Goal: Information Seeking & Learning: Learn about a topic

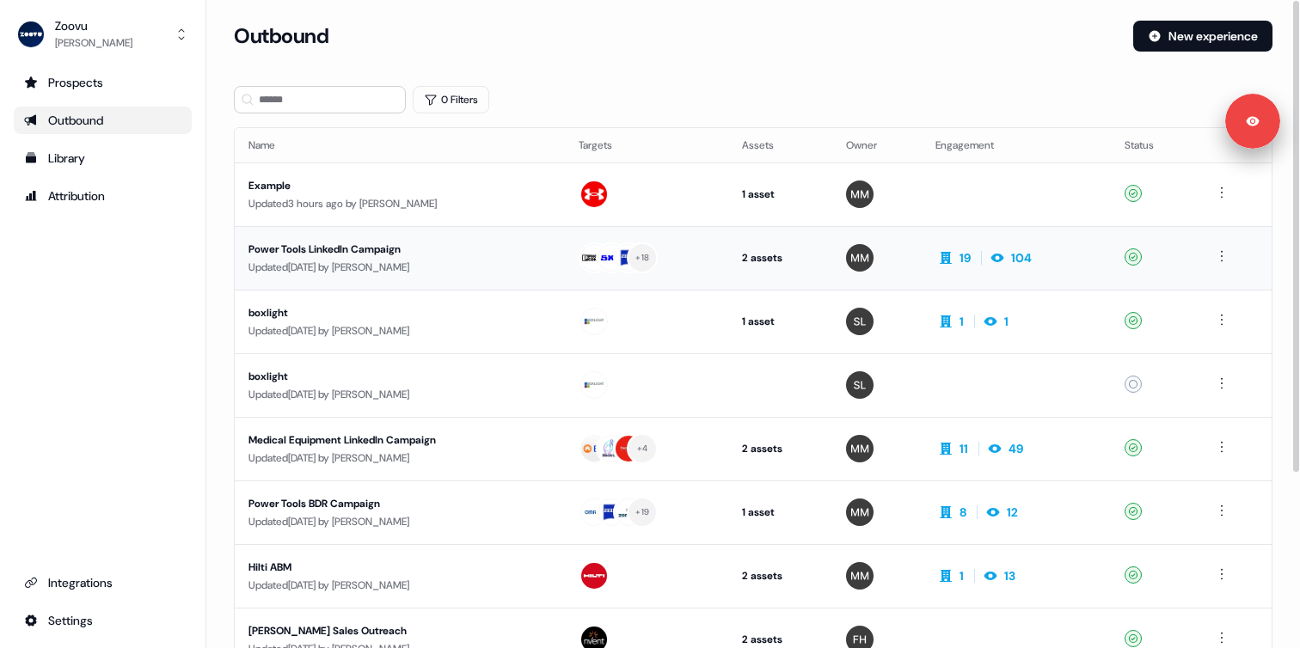
click at [398, 255] on div "Power Tools LinkedIn Campaign" at bounding box center [400, 249] width 303 height 17
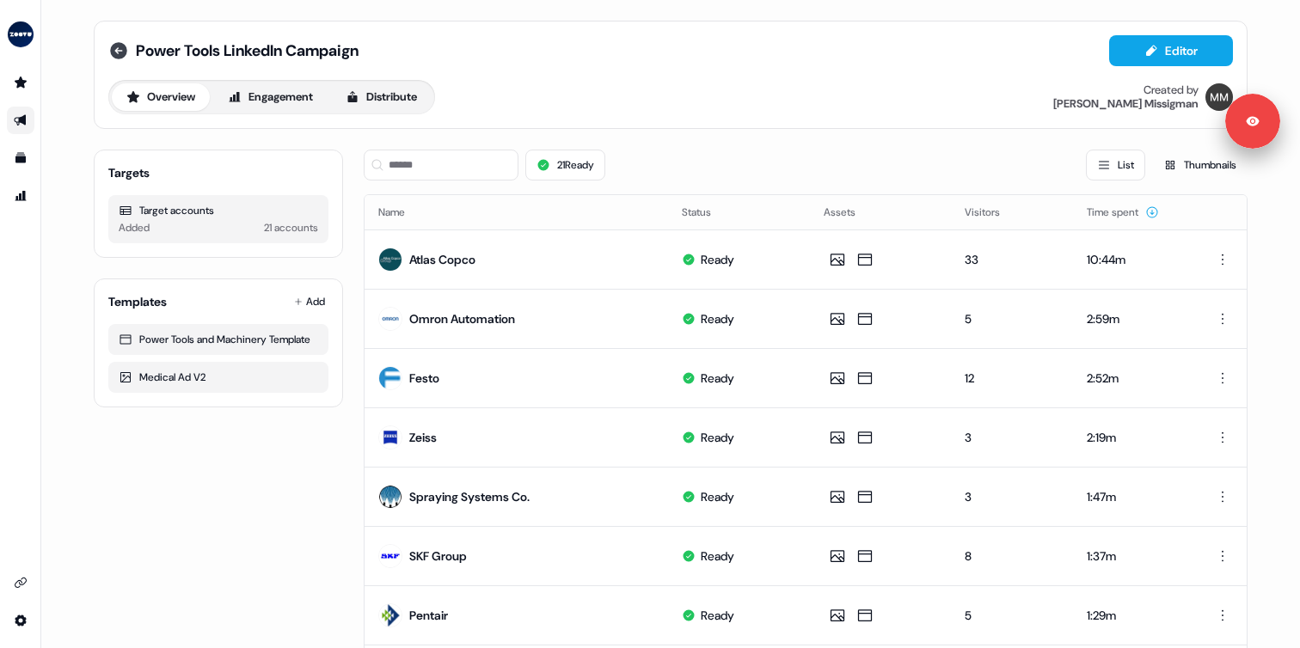
click at [119, 46] on icon at bounding box center [118, 50] width 17 height 17
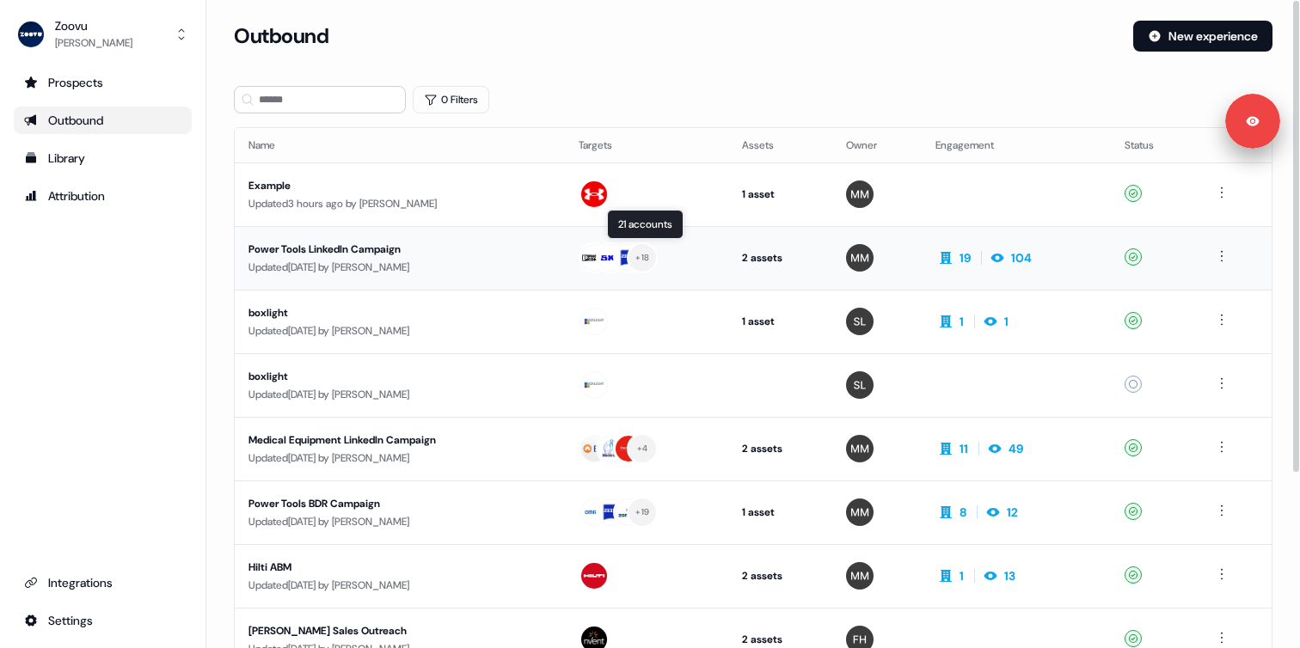
click at [610, 271] on div at bounding box center [594, 257] width 31 height 31
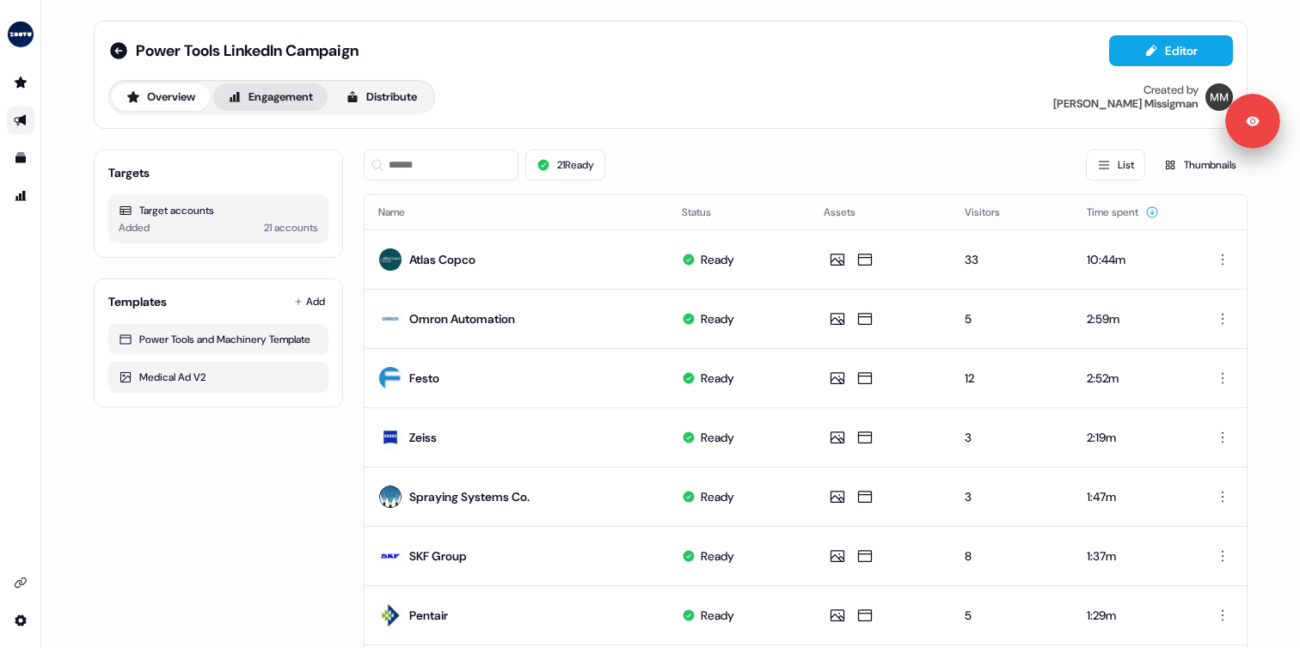
click at [280, 92] on button "Engagement" at bounding box center [270, 97] width 114 height 28
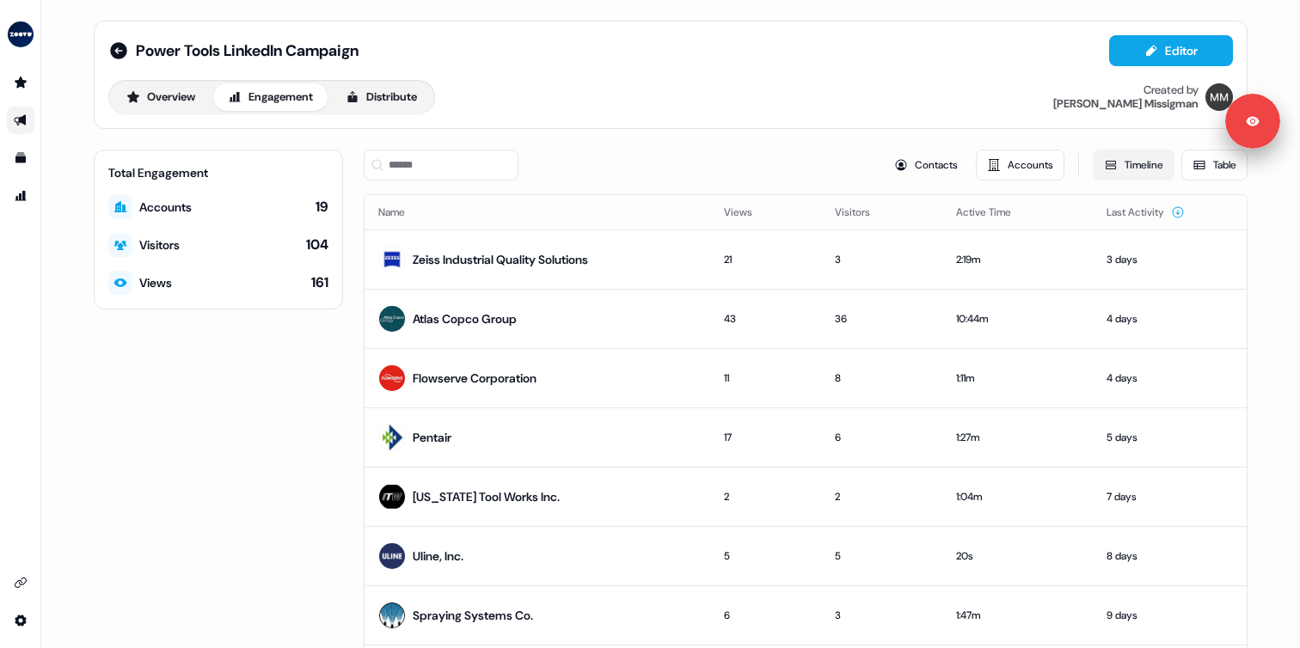
click at [1113, 167] on button "Timeline" at bounding box center [1134, 165] width 82 height 31
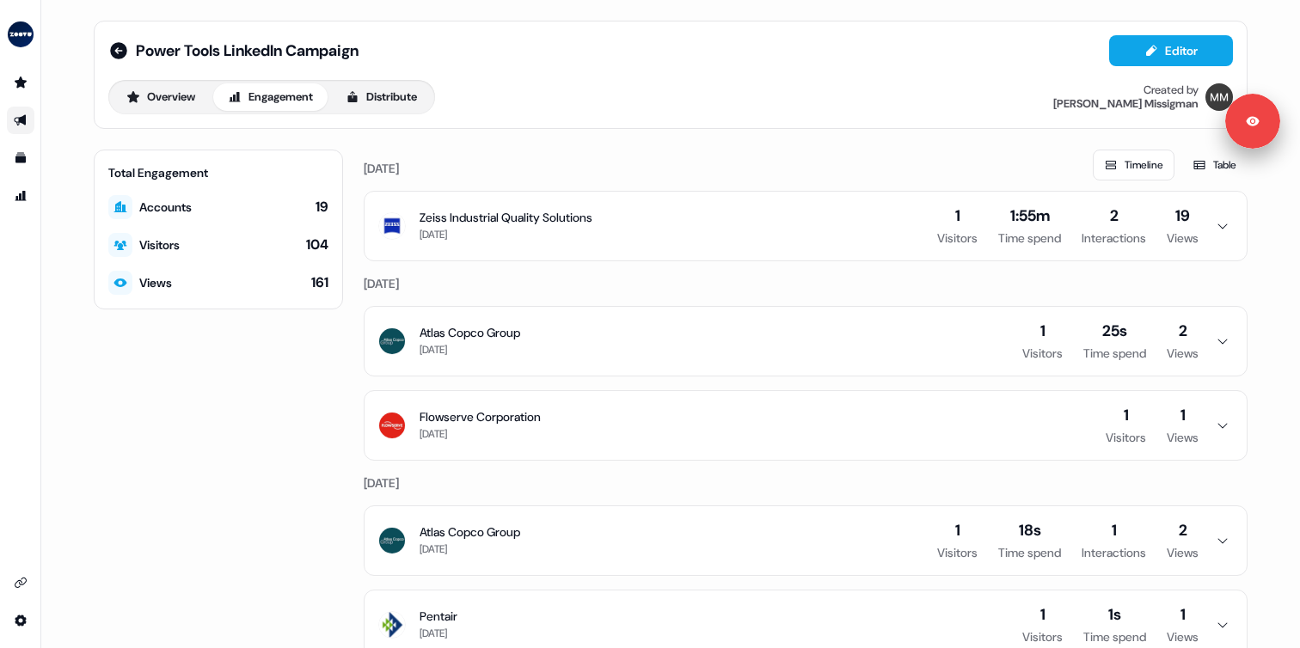
click at [680, 218] on button "Zeiss Industrial Quality Solutions 3 days ago 1 Visitors 1:55m Time spend 2 Int…" at bounding box center [806, 226] width 882 height 69
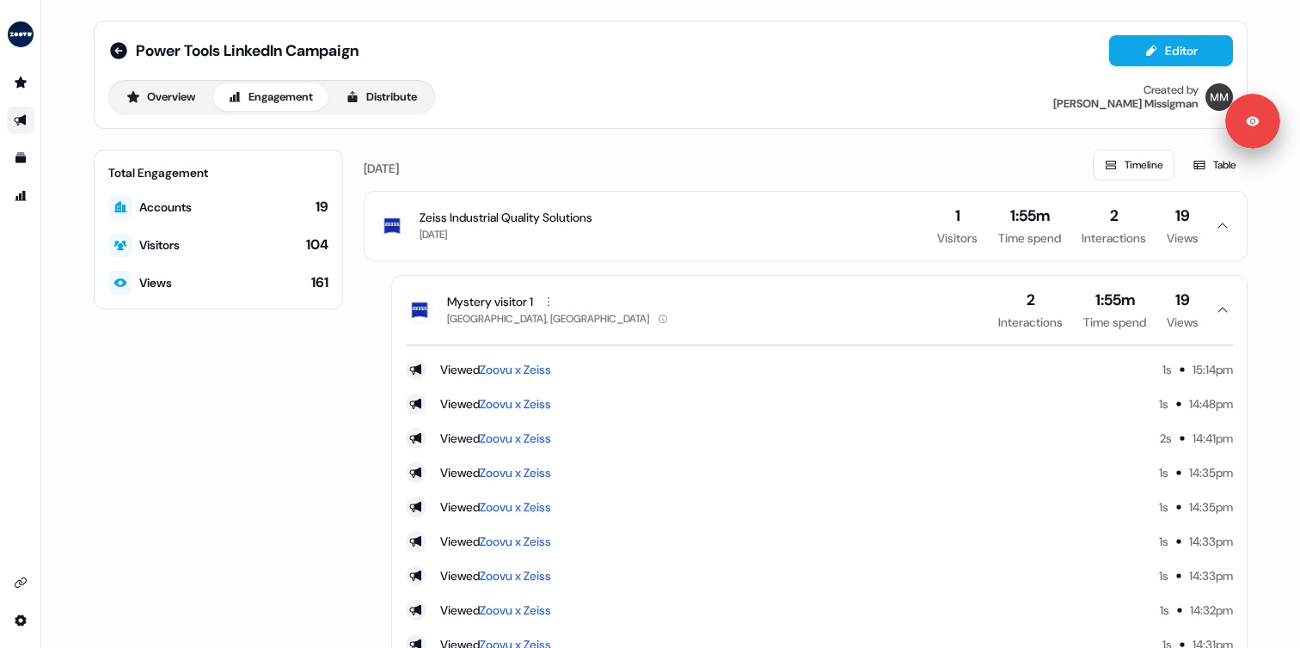
click at [680, 218] on button "Zeiss Industrial Quality Solutions 3 days ago 1 Visitors 1:55m Time spend 2 Int…" at bounding box center [806, 226] width 882 height 69
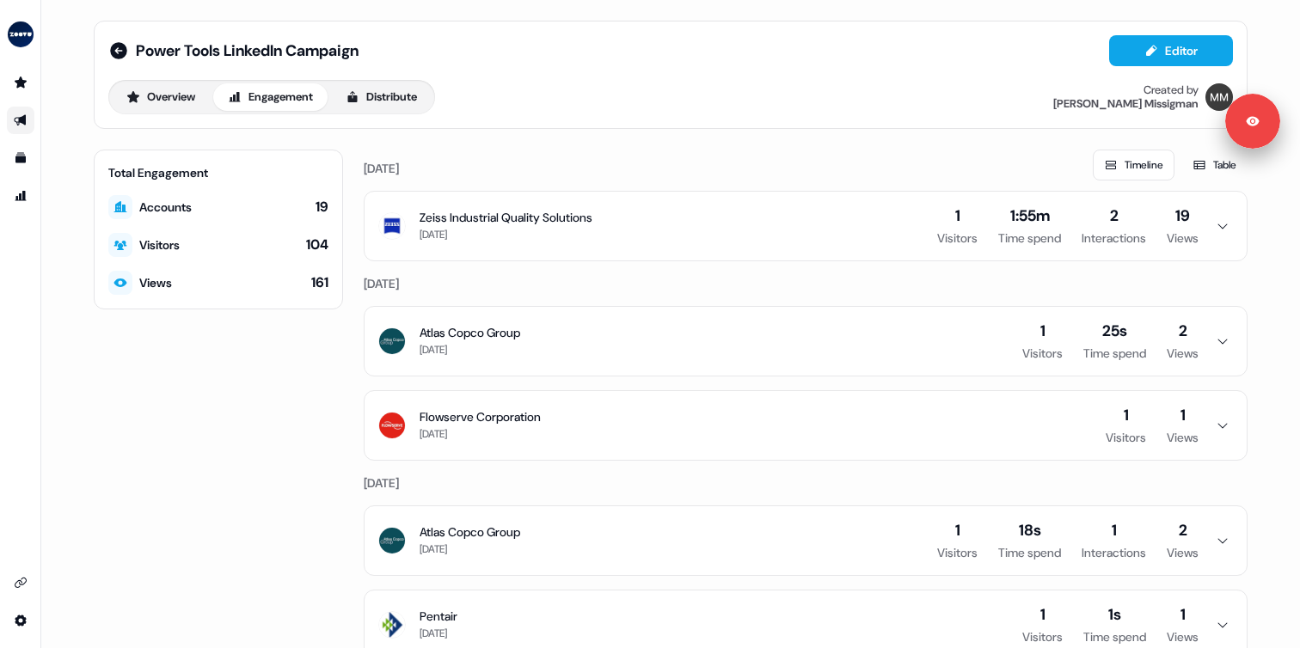
click at [647, 341] on button "Atlas Copco Group 4 days ago 1 Visitors 25s Time spend 2 Views" at bounding box center [806, 341] width 882 height 69
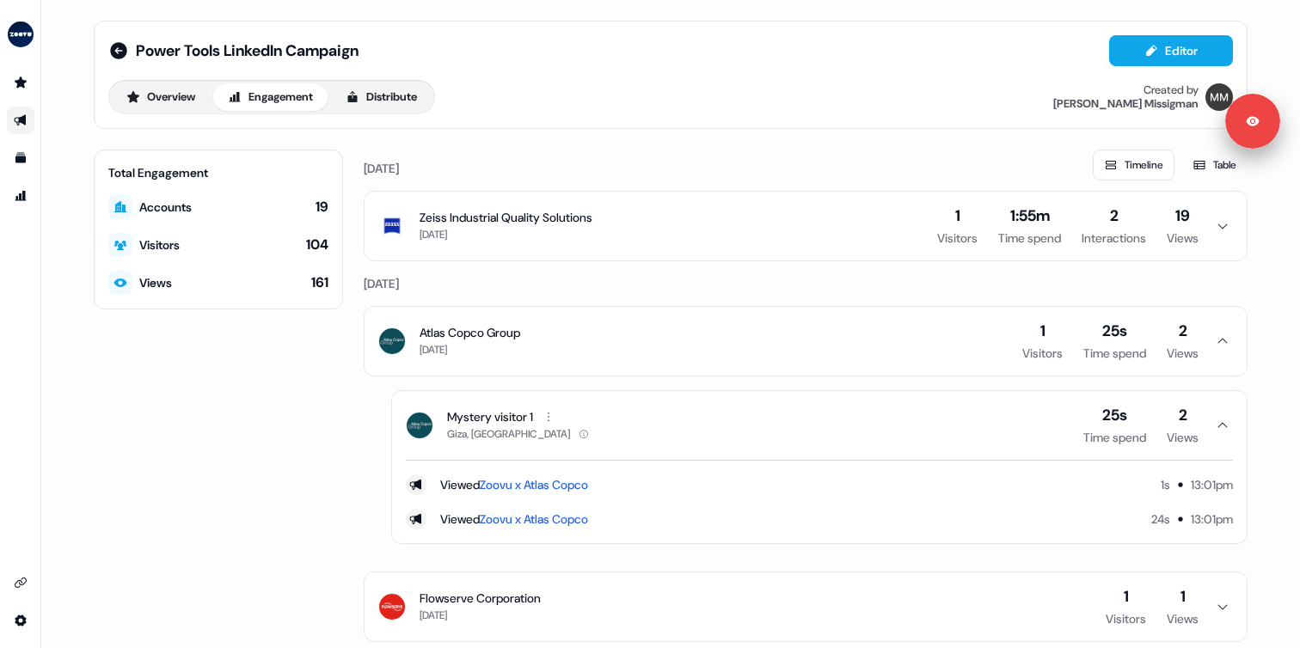
click at [647, 341] on button "Atlas Copco Group 4 days ago 1 Visitors 25s Time spend 2 Views" at bounding box center [806, 341] width 882 height 69
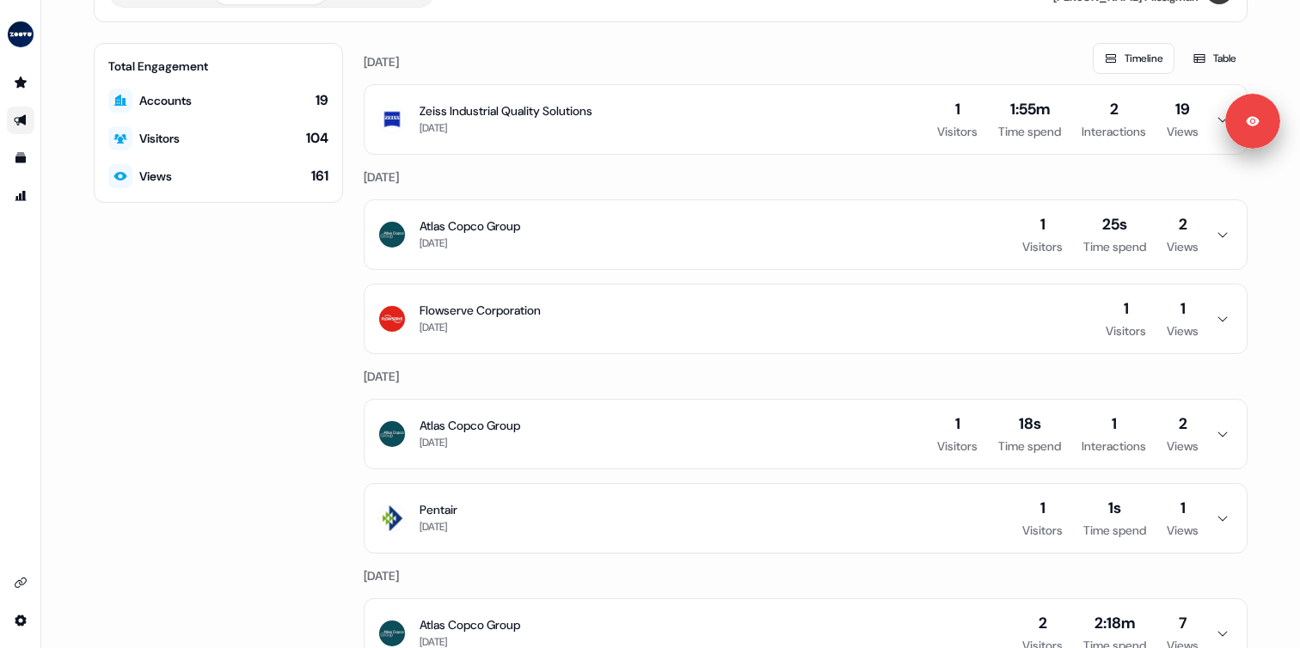
scroll to position [114, 0]
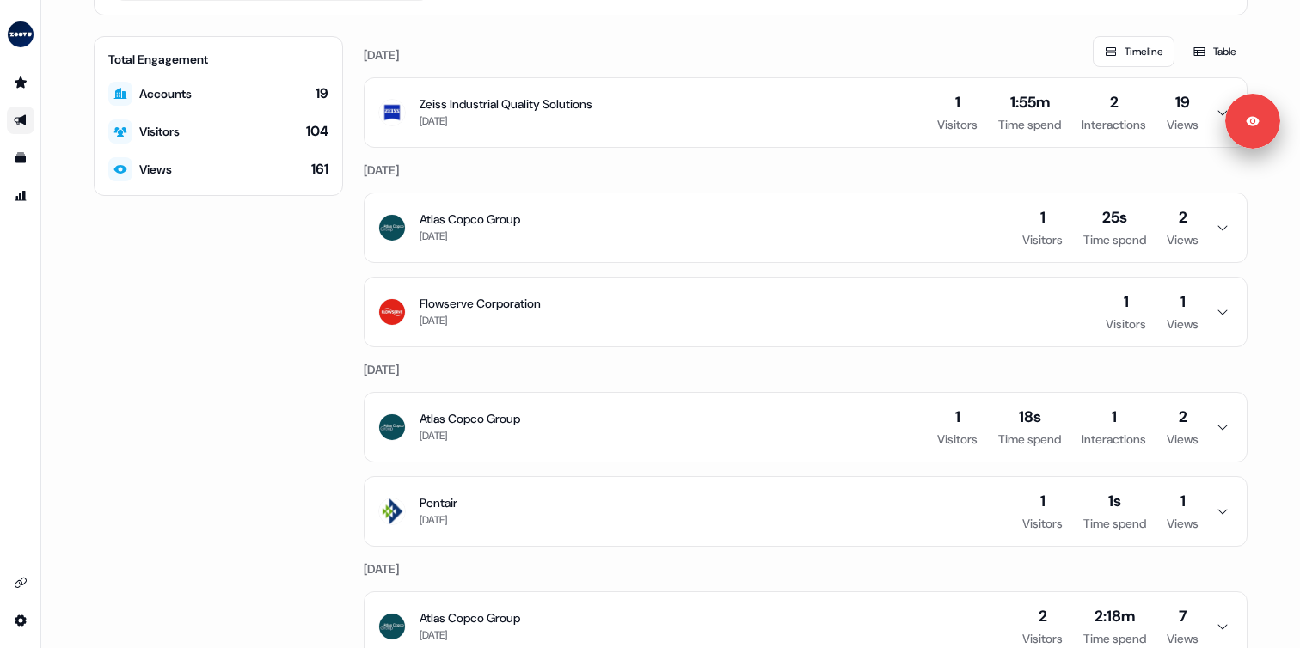
click at [657, 305] on button "Flowserve Corporation 4 days ago 1 Visitors 1 Views" at bounding box center [806, 312] width 882 height 69
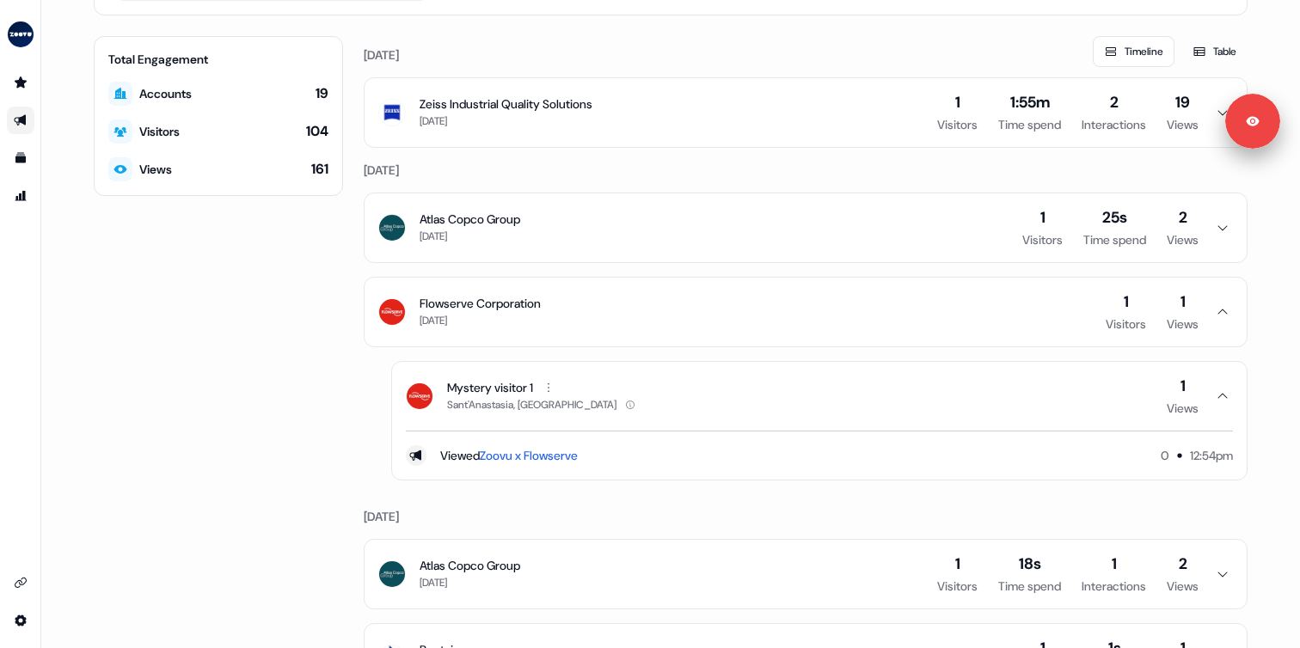
click at [656, 305] on button "Flowserve Corporation 4 days ago 1 Visitors 1 Views" at bounding box center [806, 312] width 882 height 69
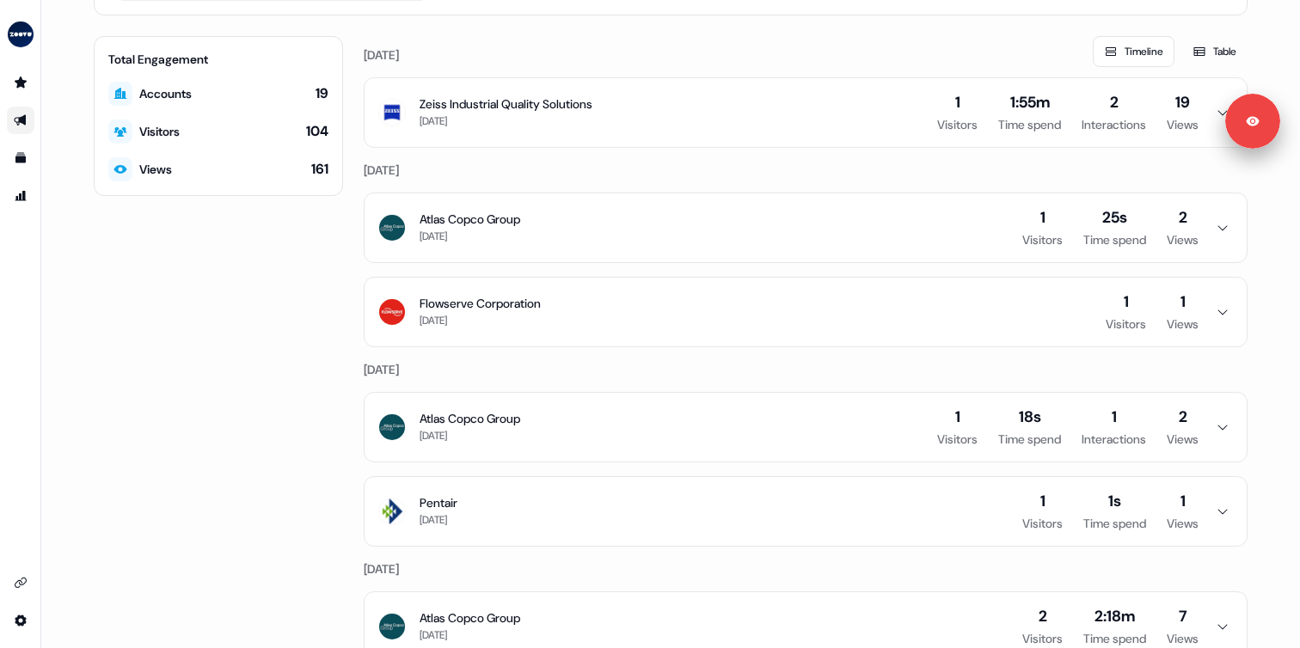
scroll to position [267, 0]
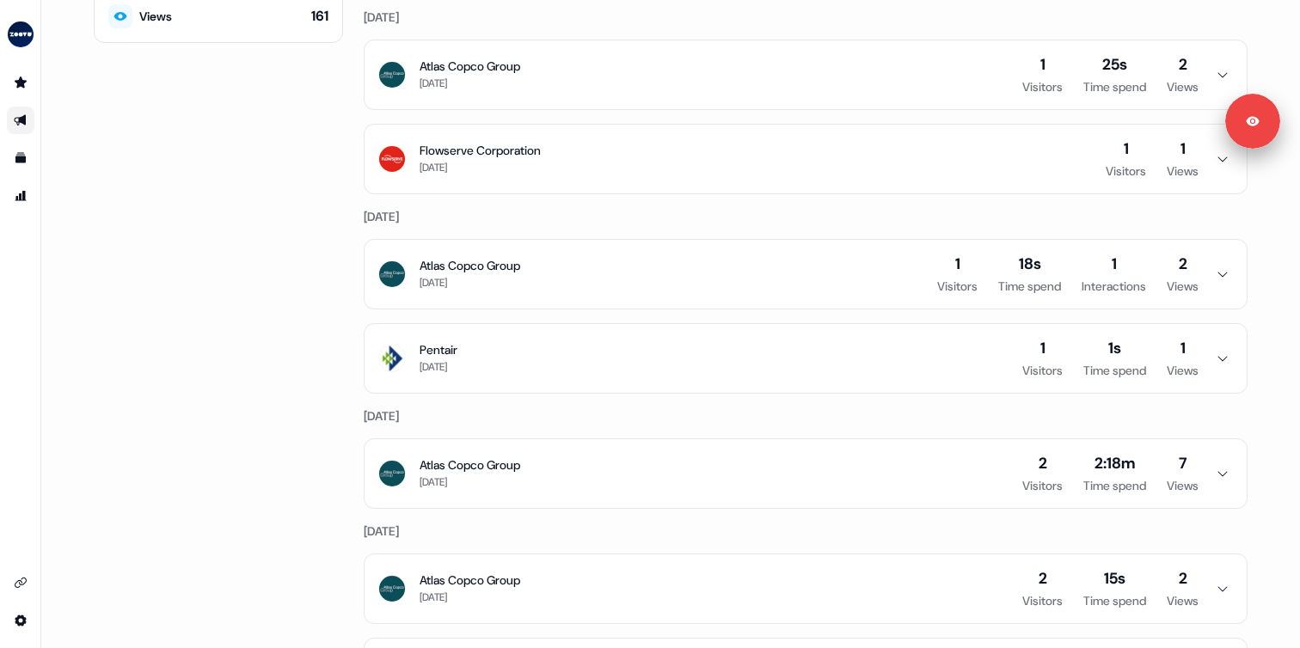
click at [656, 301] on button "Atlas Copco Group 5 days ago 1 Visitors 18s Time spend 1 Interactions 2 Views" at bounding box center [806, 274] width 882 height 69
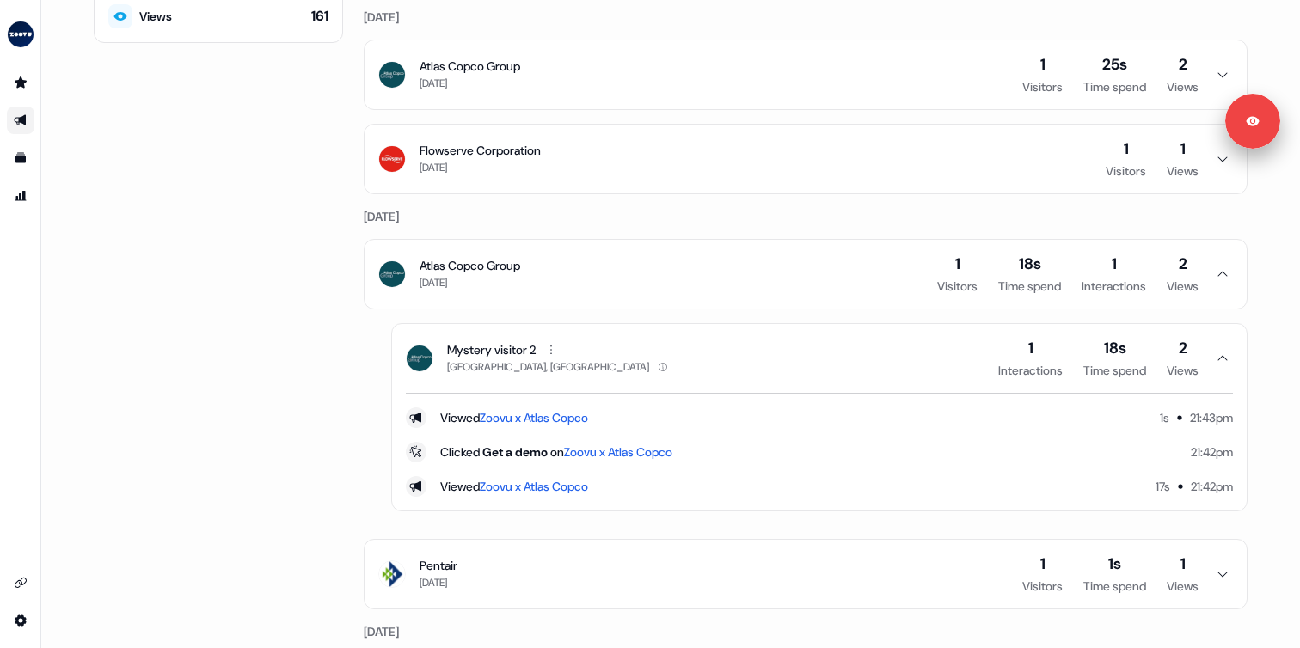
click at [655, 292] on button "Atlas Copco Group 5 days ago 1 Visitors 18s Time spend 1 Interactions 2 Views" at bounding box center [806, 274] width 882 height 69
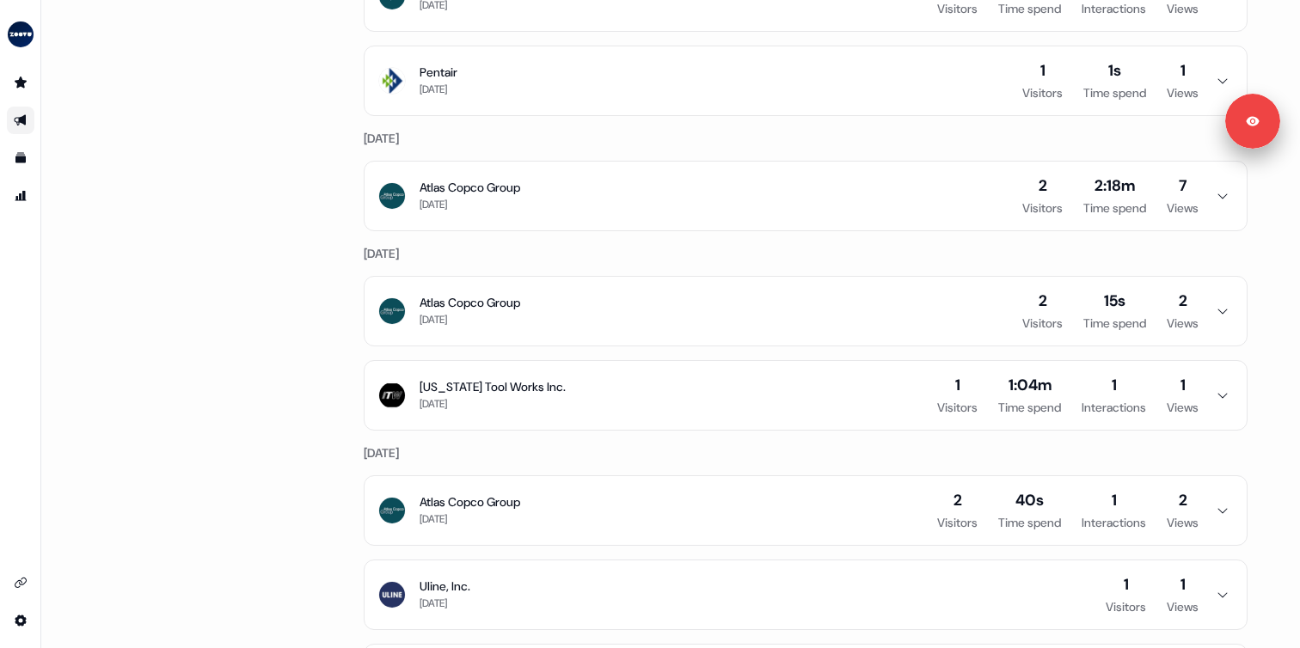
scroll to position [540, 0]
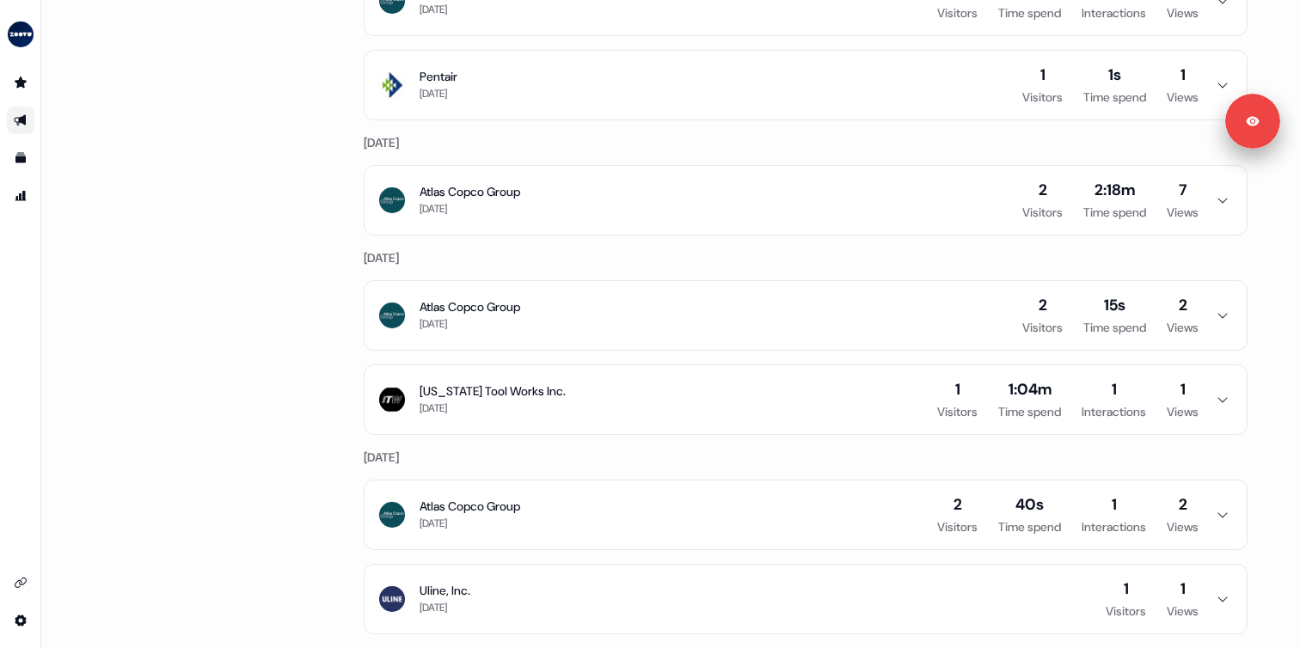
click at [660, 102] on button "Pentair 5 days ago 1 Visitors 1s Time spend 1 Views" at bounding box center [806, 85] width 882 height 69
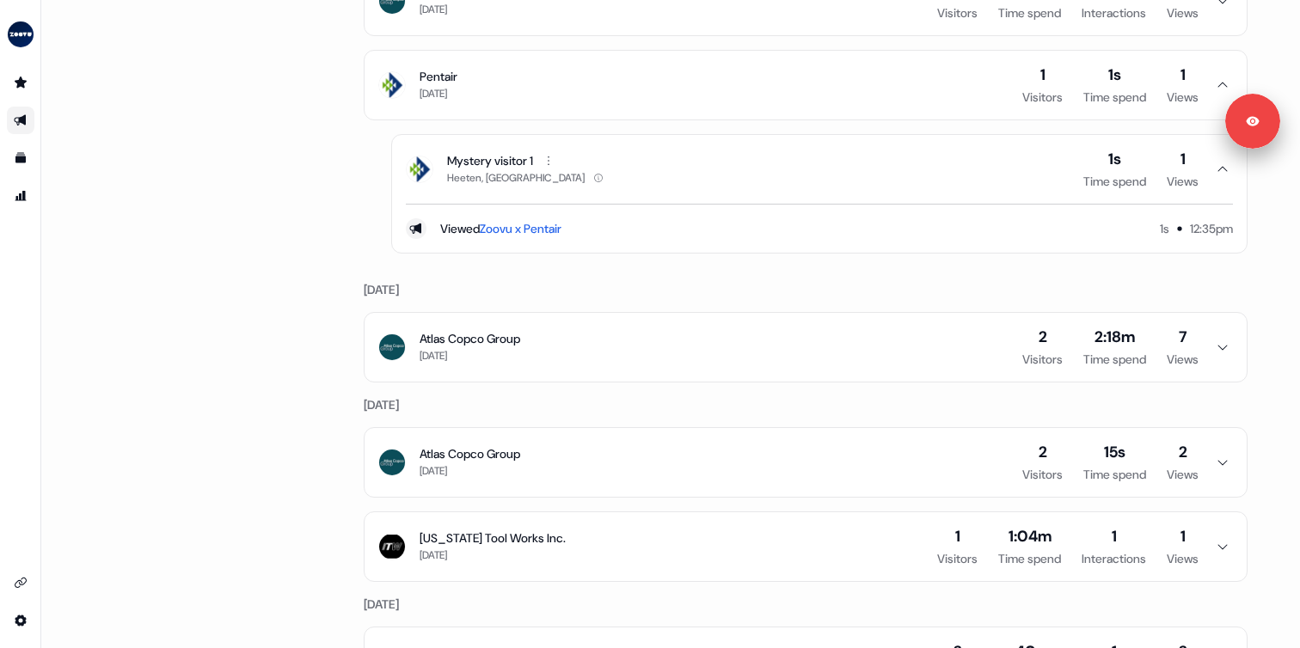
click at [660, 101] on button "Pentair 5 days ago 1 Visitors 1s Time spend 1 Views" at bounding box center [806, 85] width 882 height 69
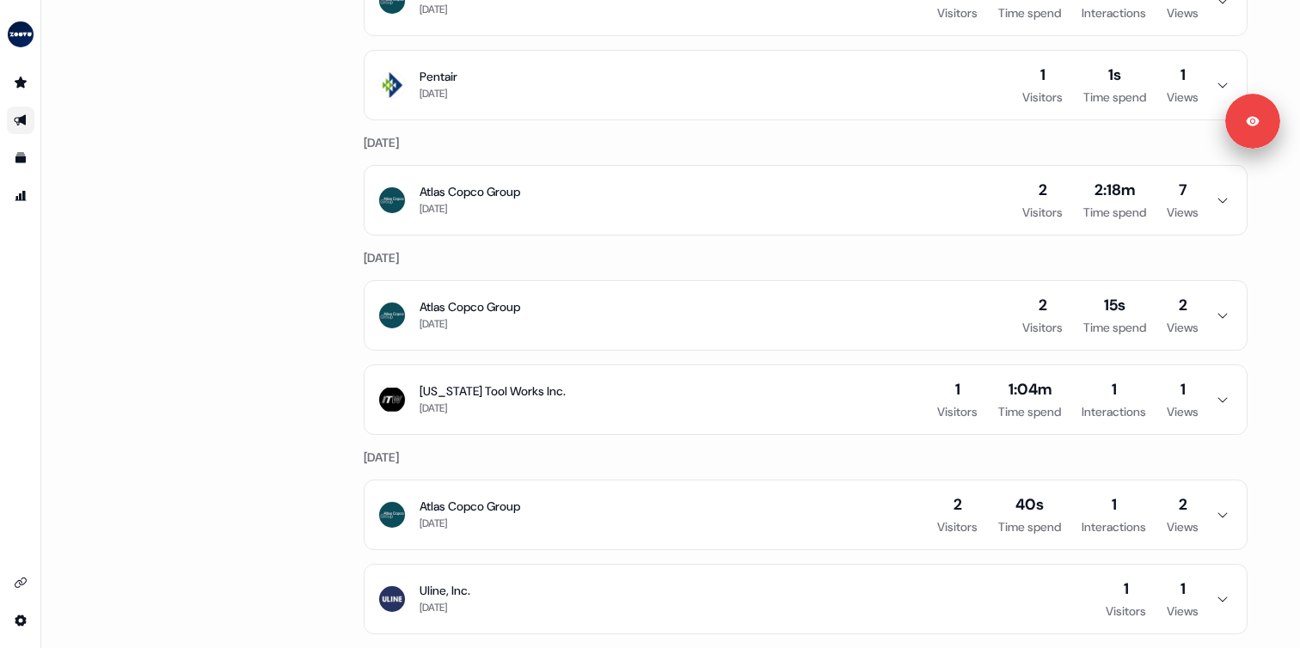
click at [629, 173] on button "Atlas Copco Group 6 days ago 2 Visitors 2:18m Time spend 7 Views" at bounding box center [806, 200] width 882 height 69
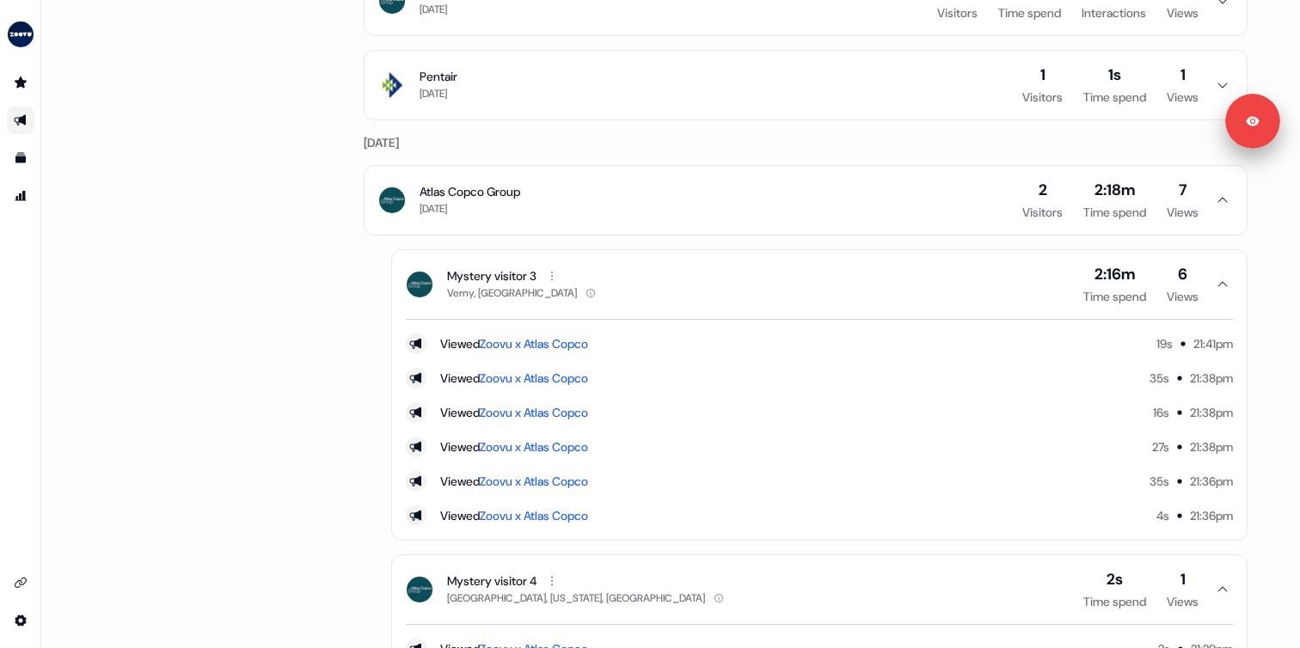
click at [629, 173] on button "Atlas Copco Group 6 days ago 2 Visitors 2:18m Time spend 7 Views" at bounding box center [806, 200] width 882 height 69
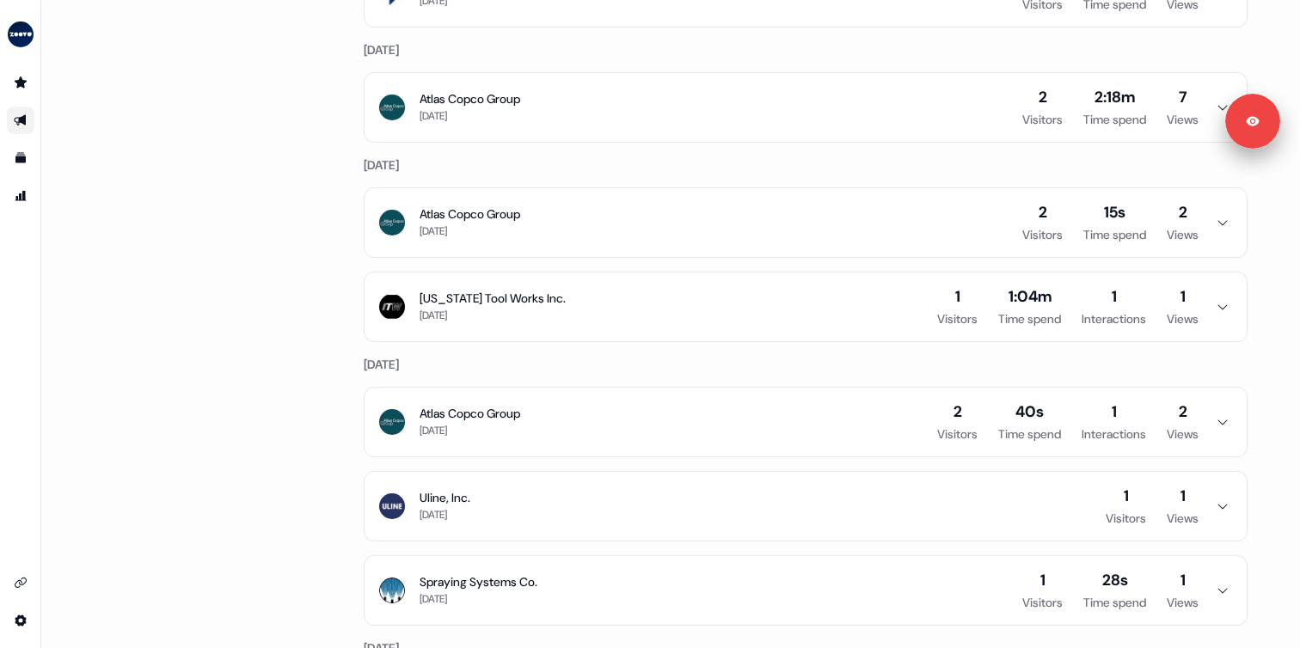
scroll to position [659, 0]
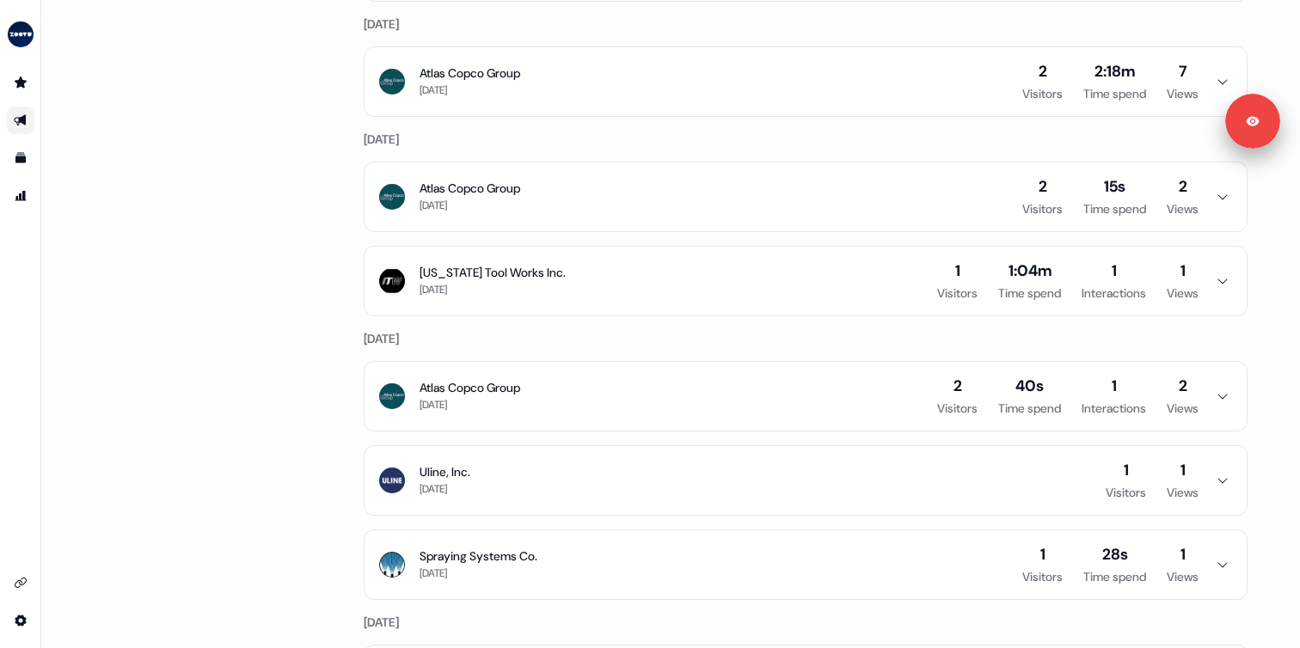
click at [629, 173] on button "Atlas Copco Group 7 days ago 2 Visitors 15s Time spend 2 Views" at bounding box center [806, 197] width 882 height 69
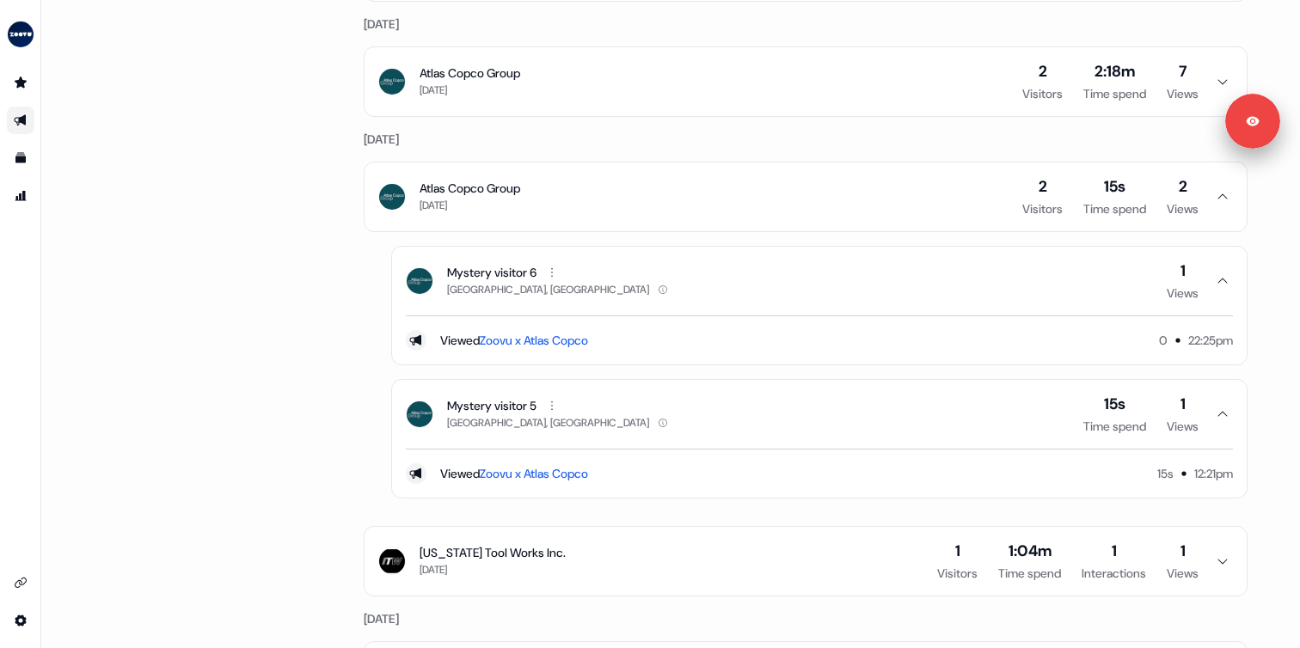
click at [629, 173] on button "Atlas Copco Group 7 days ago 2 Visitors 15s Time spend 2 Views" at bounding box center [806, 197] width 882 height 69
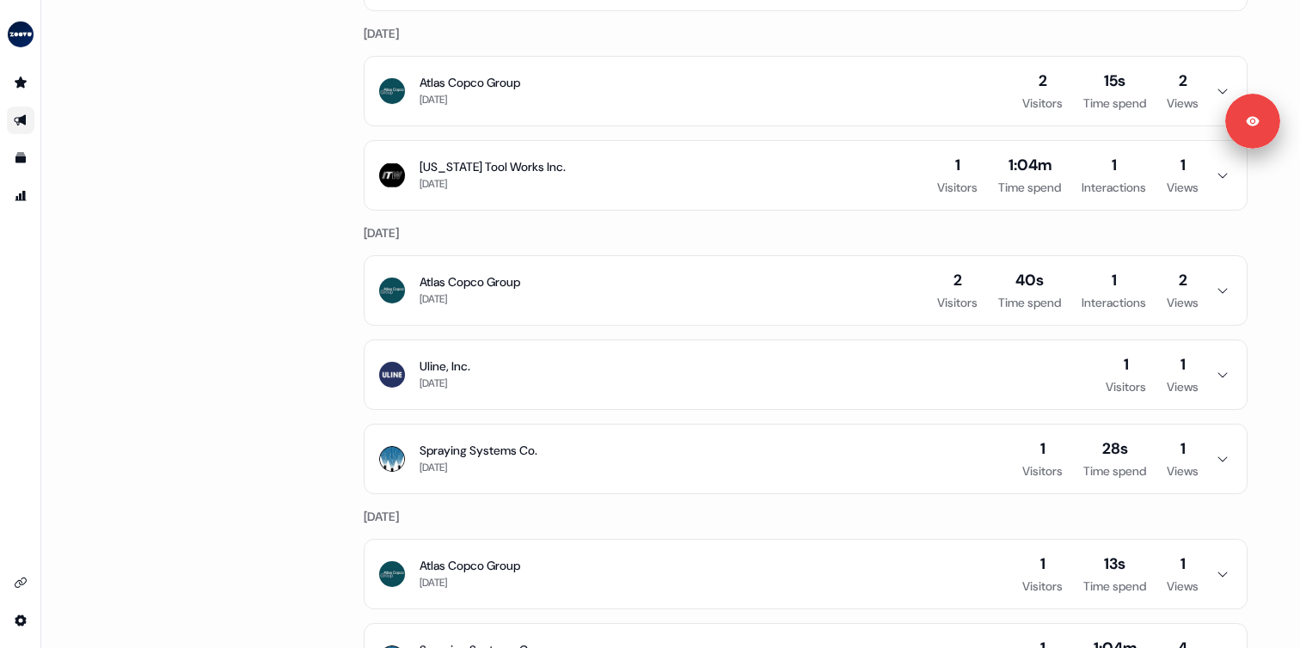
scroll to position [770, 0]
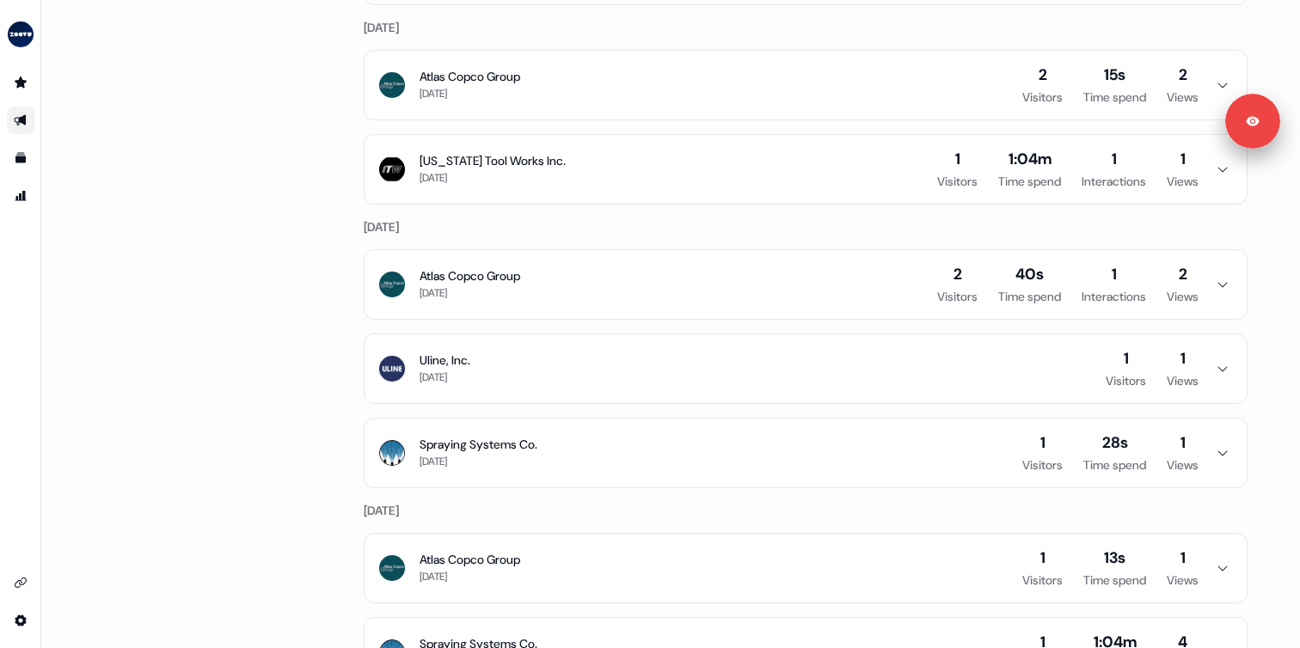
click at [629, 172] on button "Illinois Tool Works Inc. 7 days ago 1 Visitors 1:04m Time spend 1 Interactions …" at bounding box center [806, 169] width 882 height 69
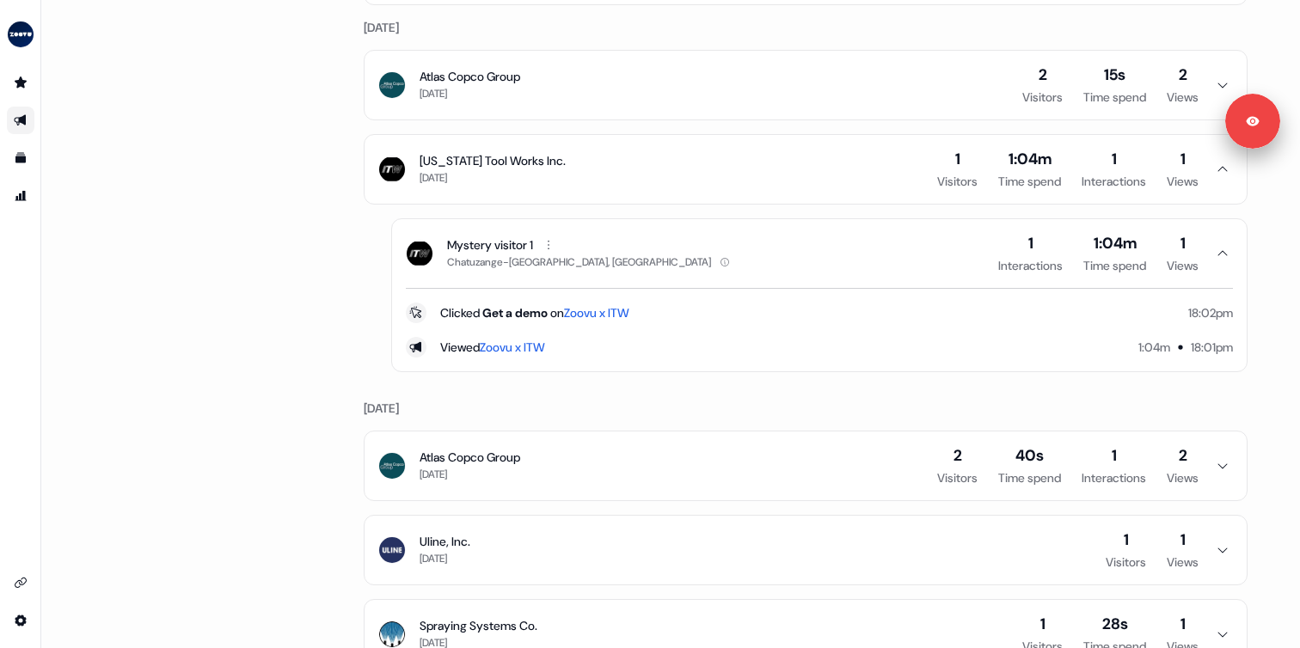
click at [629, 172] on button "Illinois Tool Works Inc. 7 days ago 1 Visitors 1:04m Time spend 1 Interactions …" at bounding box center [806, 169] width 882 height 69
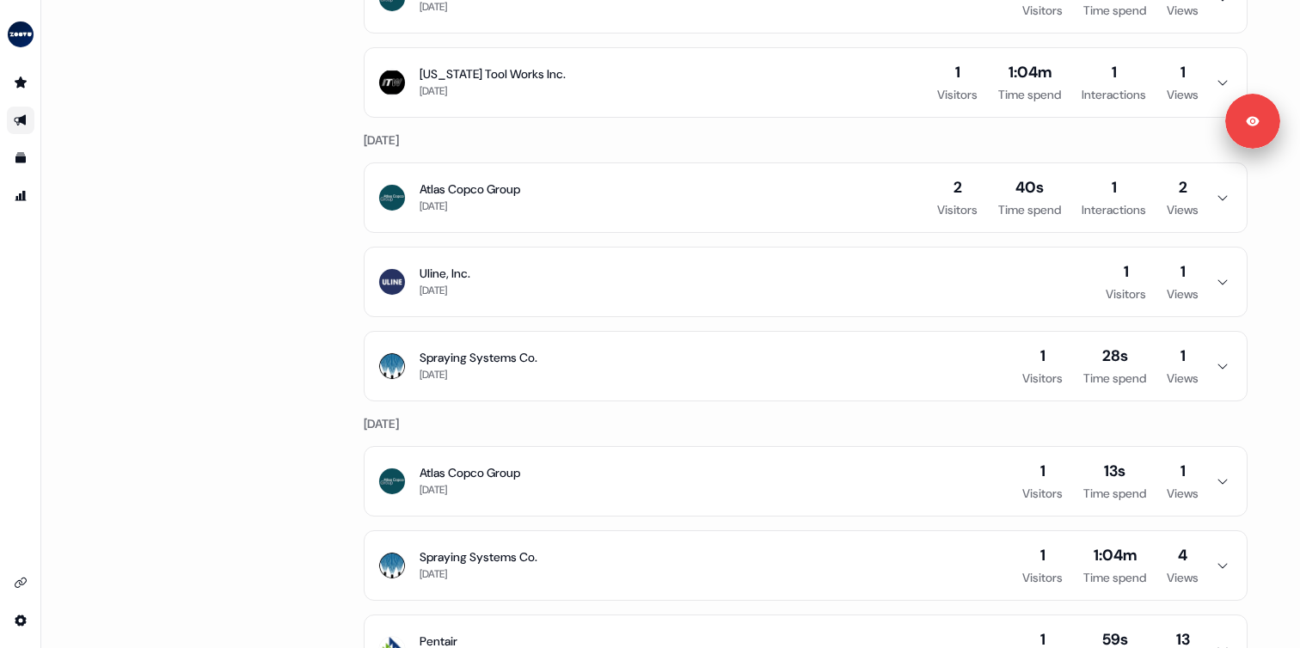
scroll to position [866, 0]
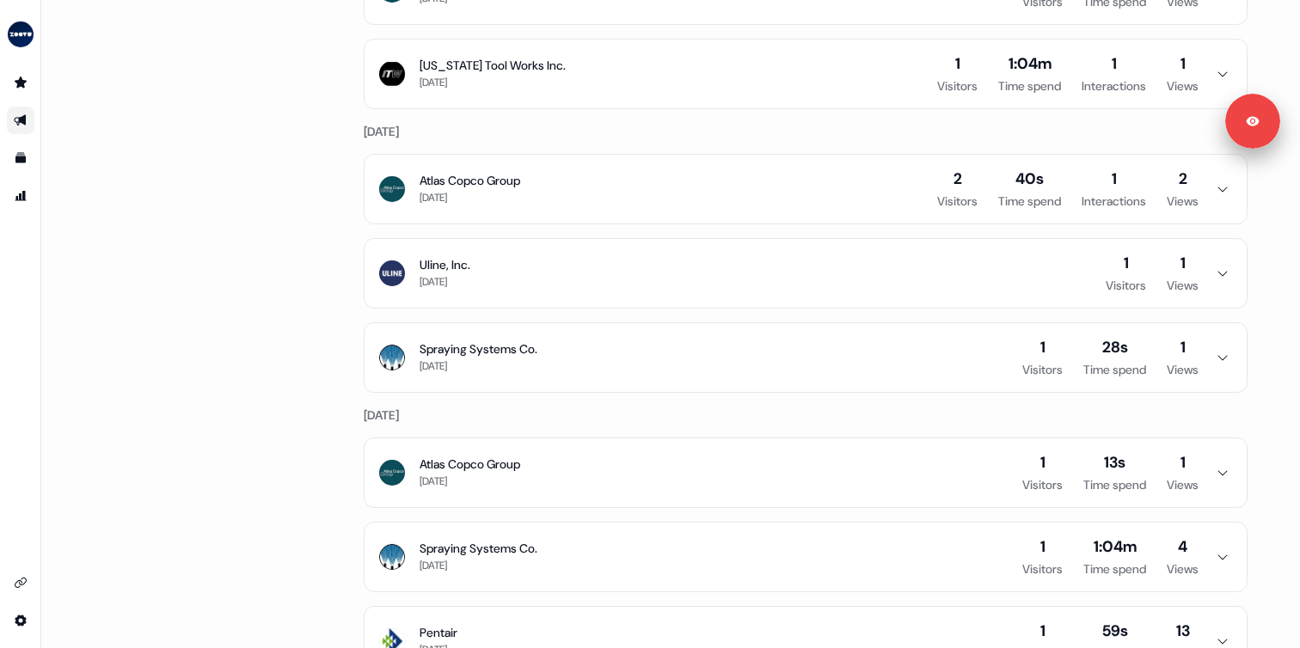
click at [629, 172] on button "Atlas Copco Group 8 days ago 2 Visitors 40s Time spend 1 Interactions 2 Views" at bounding box center [806, 189] width 882 height 69
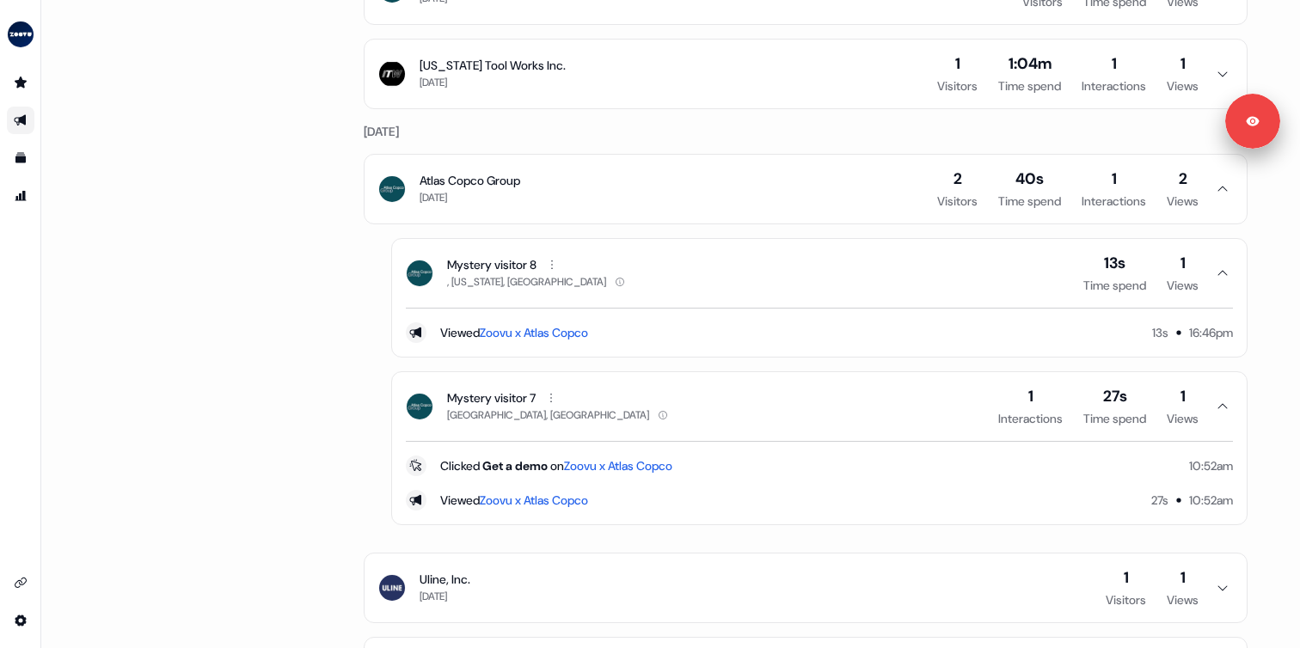
click at [629, 172] on button "Atlas Copco Group 8 days ago 2 Visitors 40s Time spend 1 Interactions 2 Views" at bounding box center [806, 189] width 882 height 69
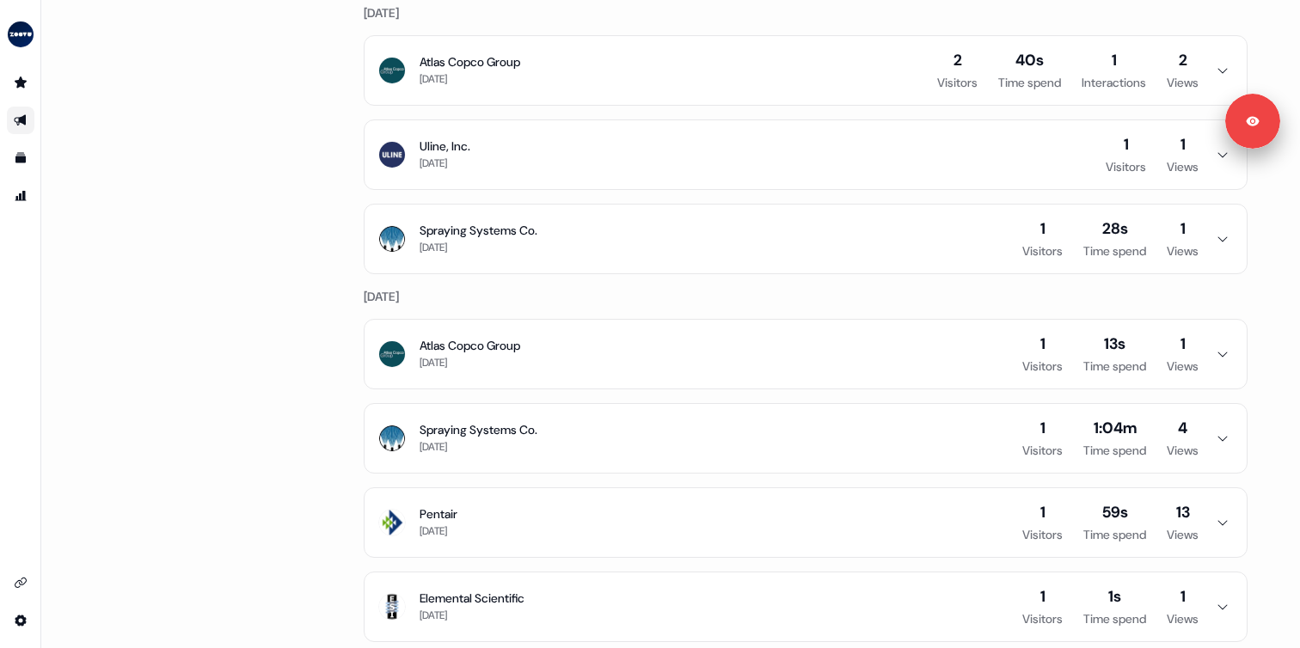
scroll to position [1010, 0]
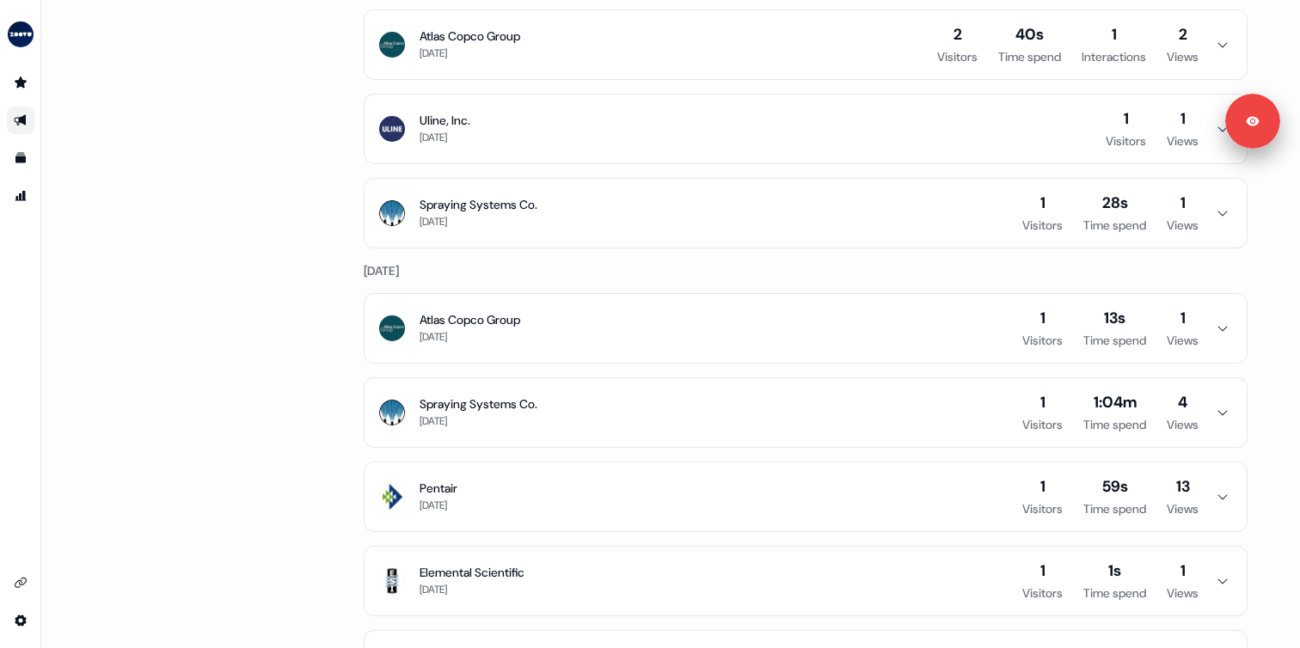
click at [632, 141] on button "Uline, Inc. 8 days ago 1 Visitors 1 Views" at bounding box center [806, 129] width 882 height 69
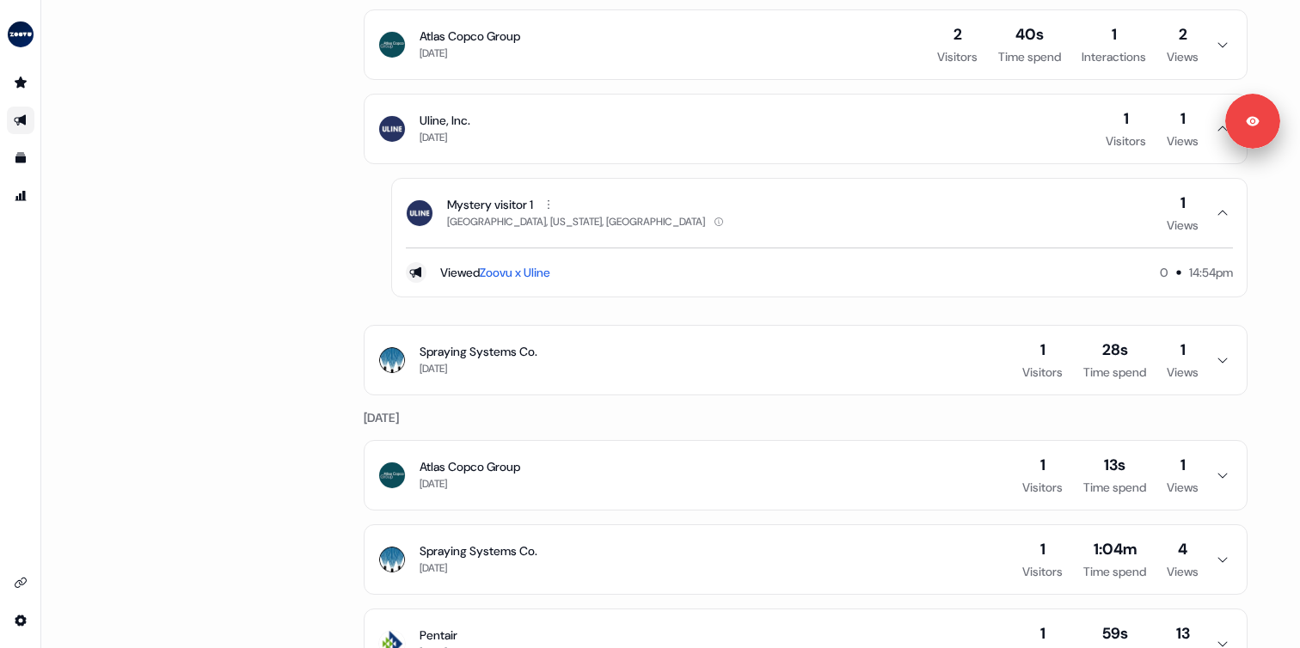
click at [632, 141] on button "Uline, Inc. 8 days ago 1 Visitors 1 Views" at bounding box center [806, 129] width 882 height 69
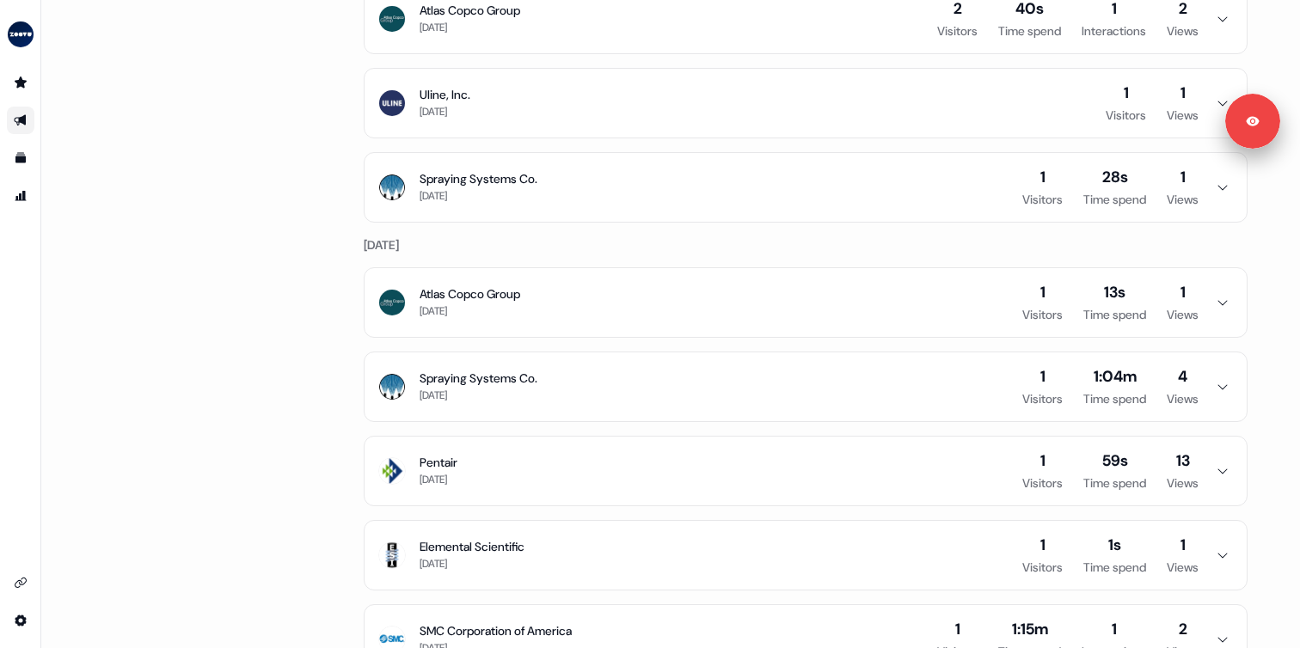
scroll to position [1118, 0]
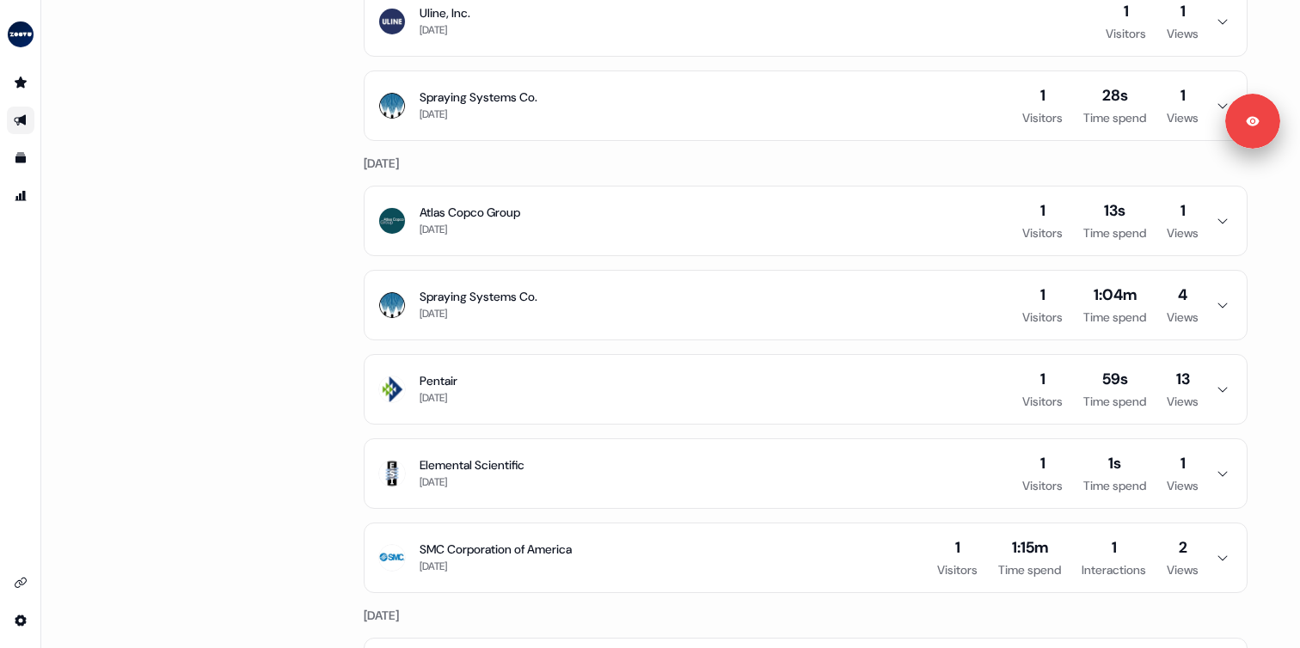
click at [631, 125] on button "Spraying Systems Co. 9 days ago 1 Visitors 28s Time spend 1 Views" at bounding box center [806, 105] width 882 height 69
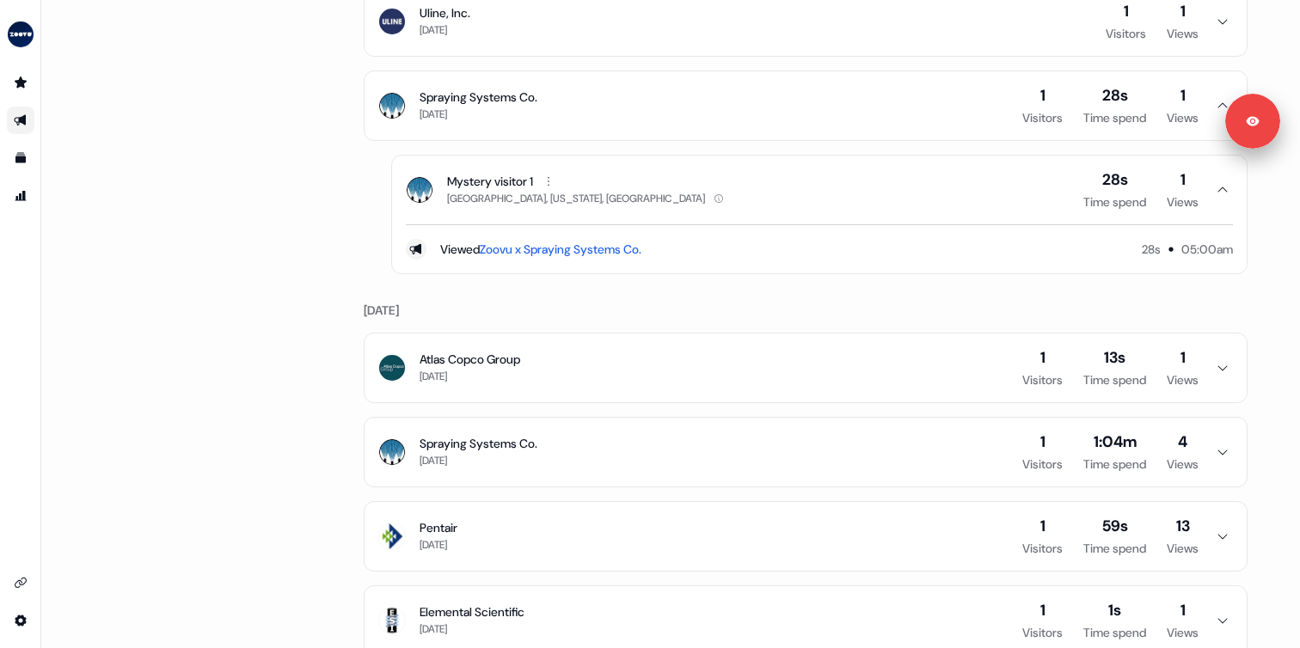
click at [631, 125] on button "Spraying Systems Co. 9 days ago 1 Visitors 28s Time spend 1 Views" at bounding box center [806, 105] width 882 height 69
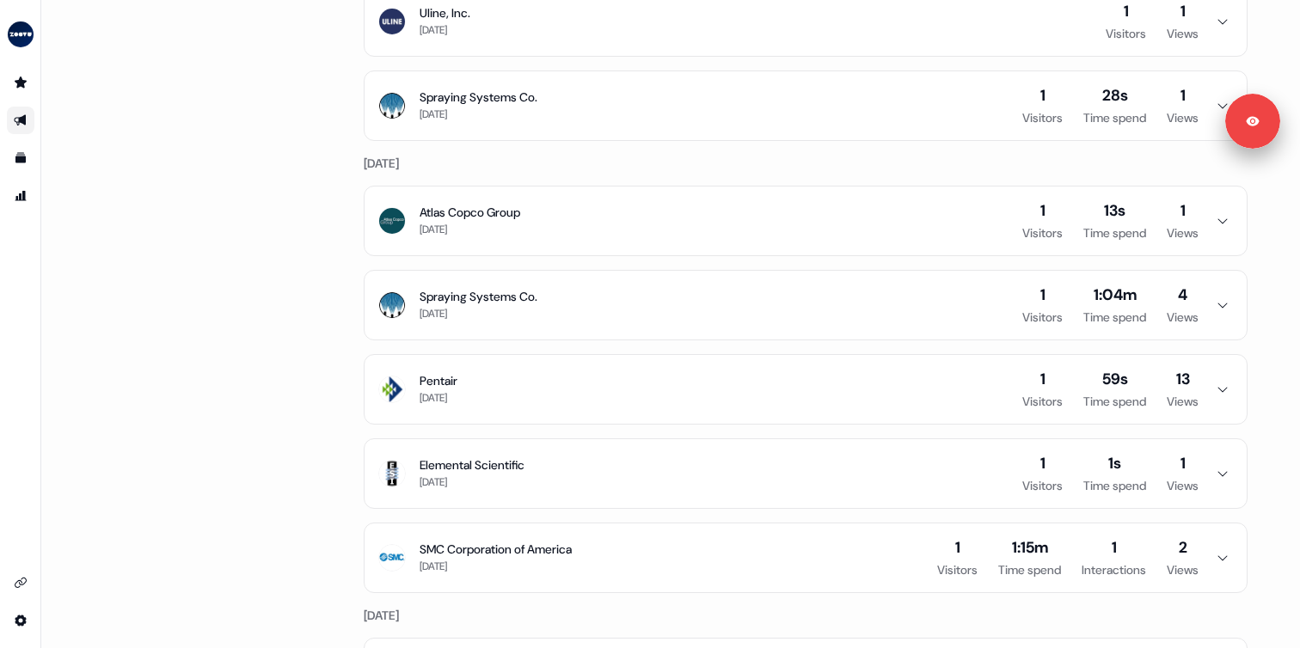
click at [602, 196] on button "Atlas Copco Group 10 days ago 1 Visitors 13s Time spend 1 Views" at bounding box center [806, 221] width 882 height 69
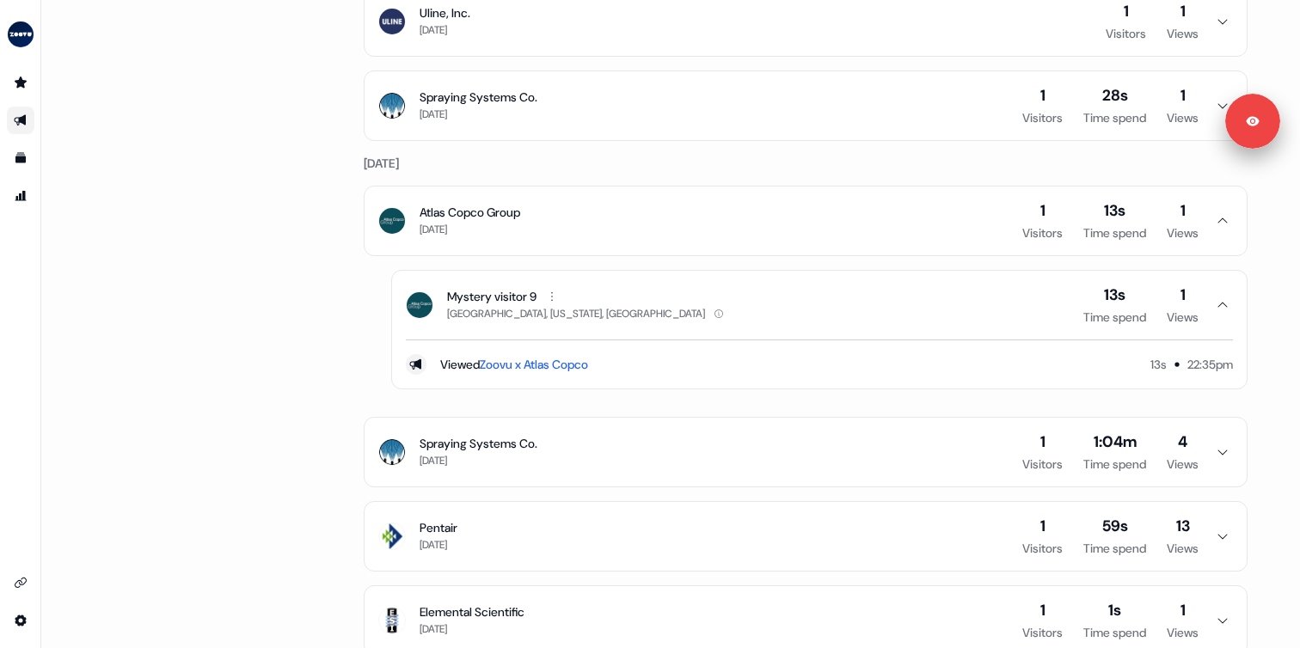
click at [601, 202] on button "Atlas Copco Group 10 days ago 1 Visitors 13s Time spend 1 Views" at bounding box center [806, 221] width 882 height 69
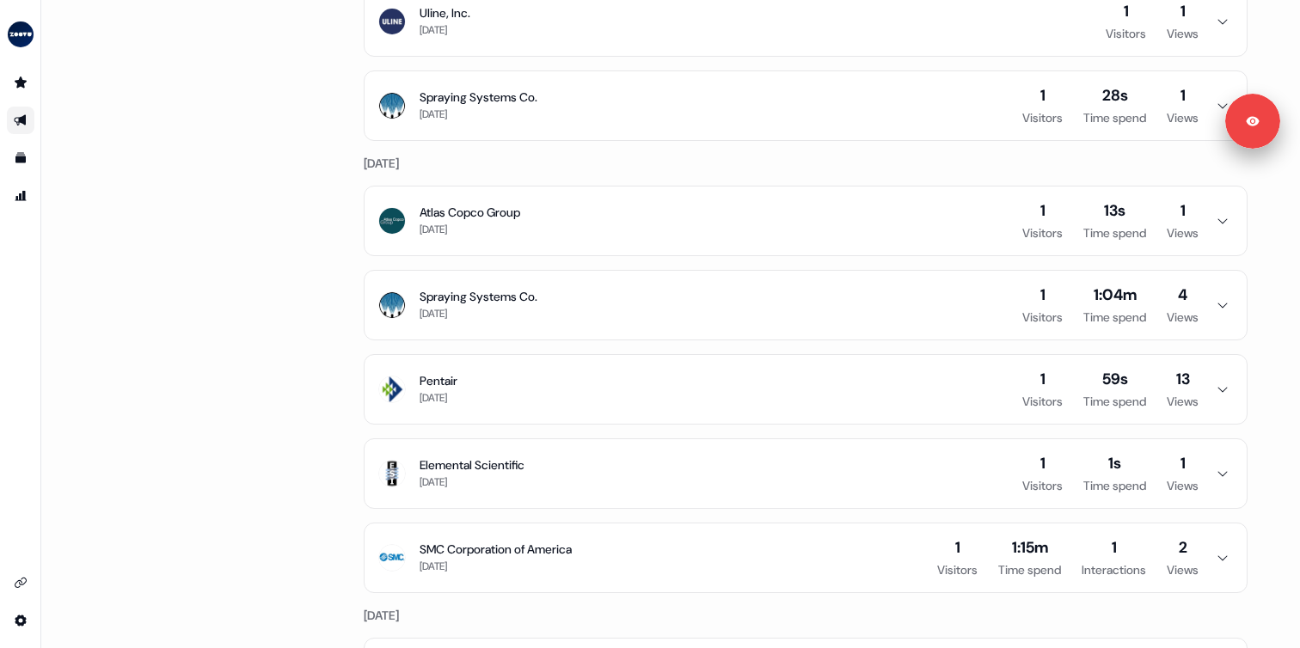
scroll to position [1181, 0]
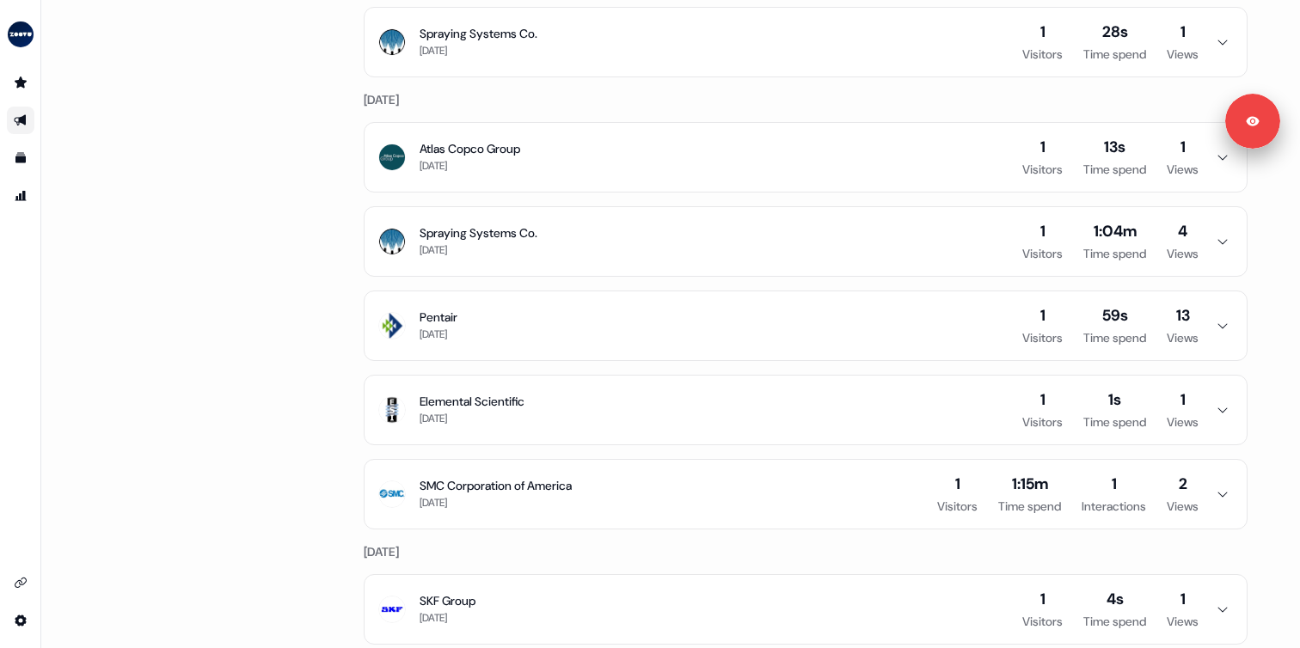
click at [586, 231] on button "Spraying Systems Co. 10 days ago 1 Visitors 1:04m Time spend 4 Views" at bounding box center [806, 241] width 882 height 69
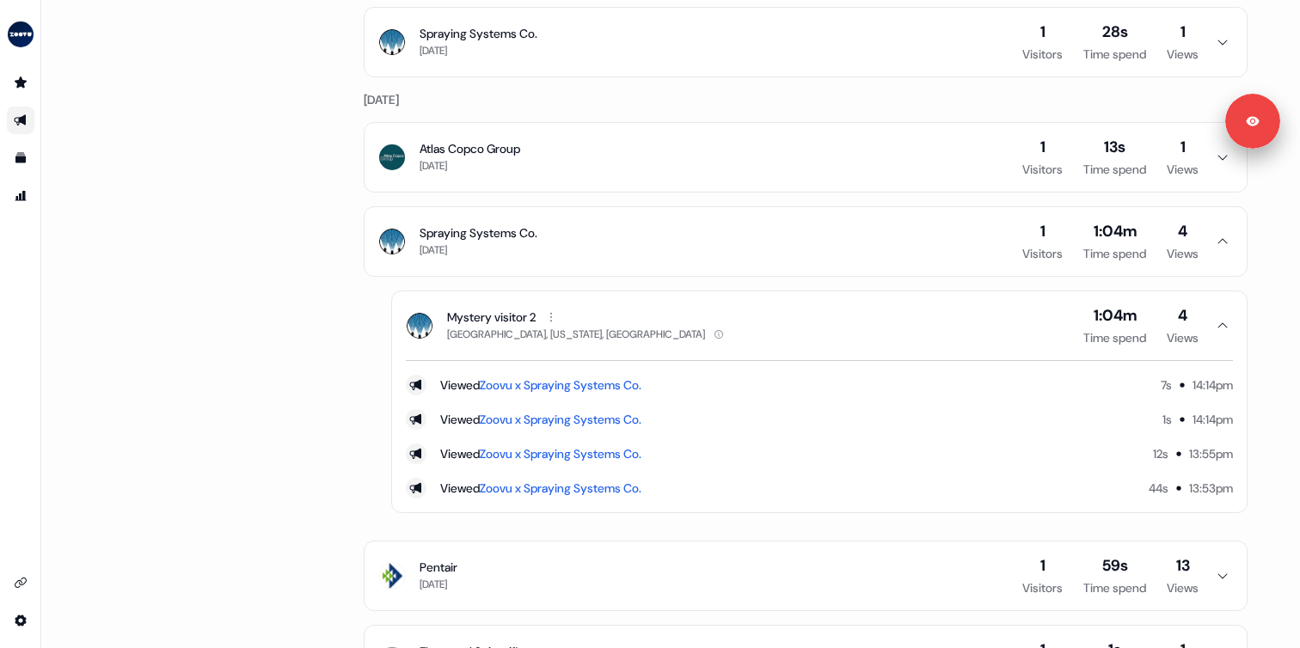
click at [586, 231] on button "Spraying Systems Co. 10 days ago 1 Visitors 1:04m Time spend 4 Views" at bounding box center [806, 241] width 882 height 69
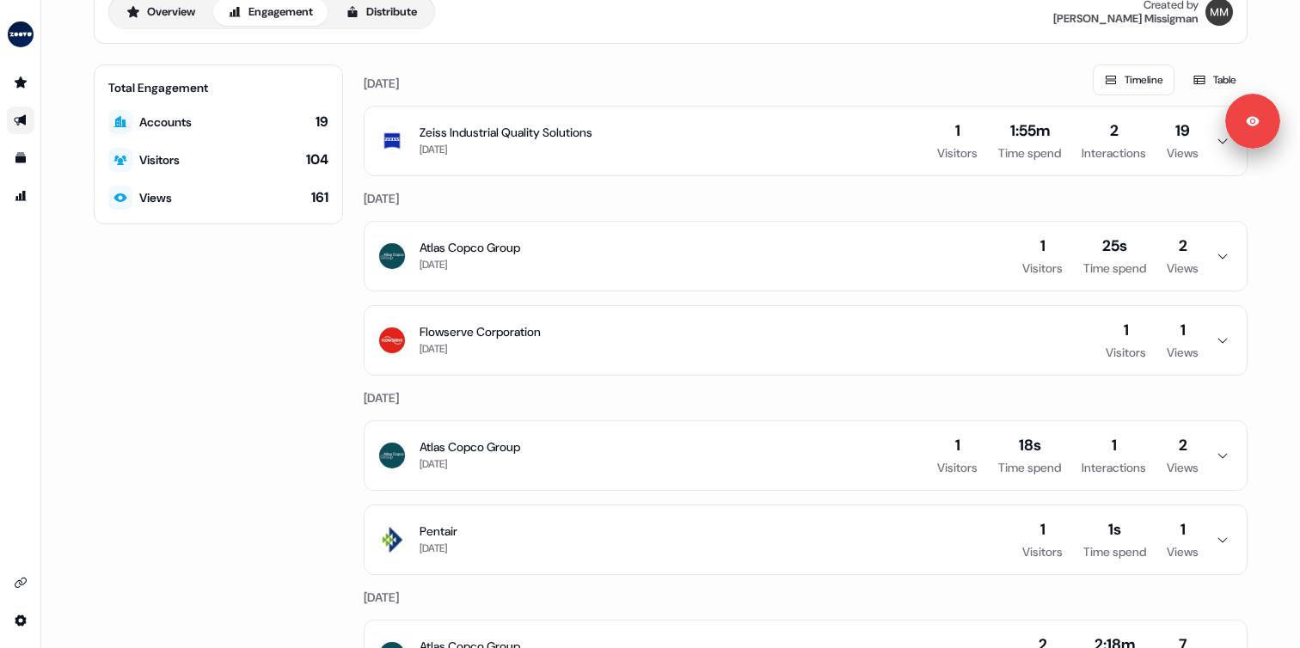
scroll to position [0, 0]
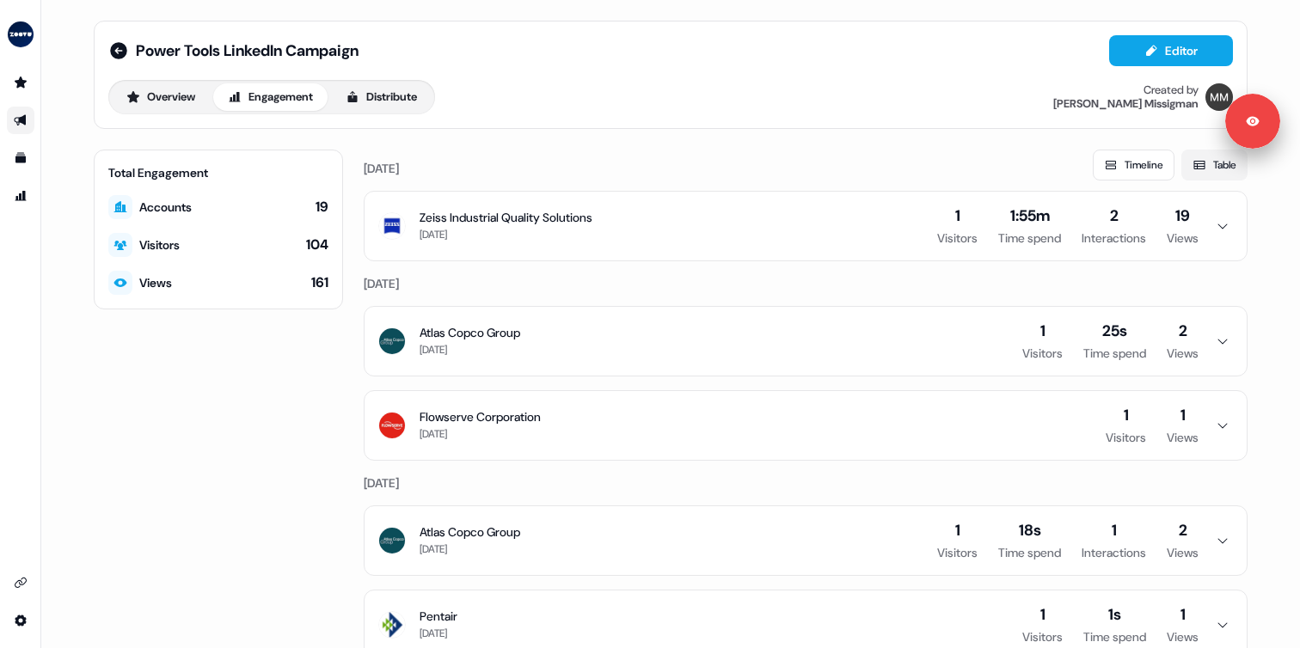
click at [1196, 164] on icon at bounding box center [1200, 165] width 14 height 14
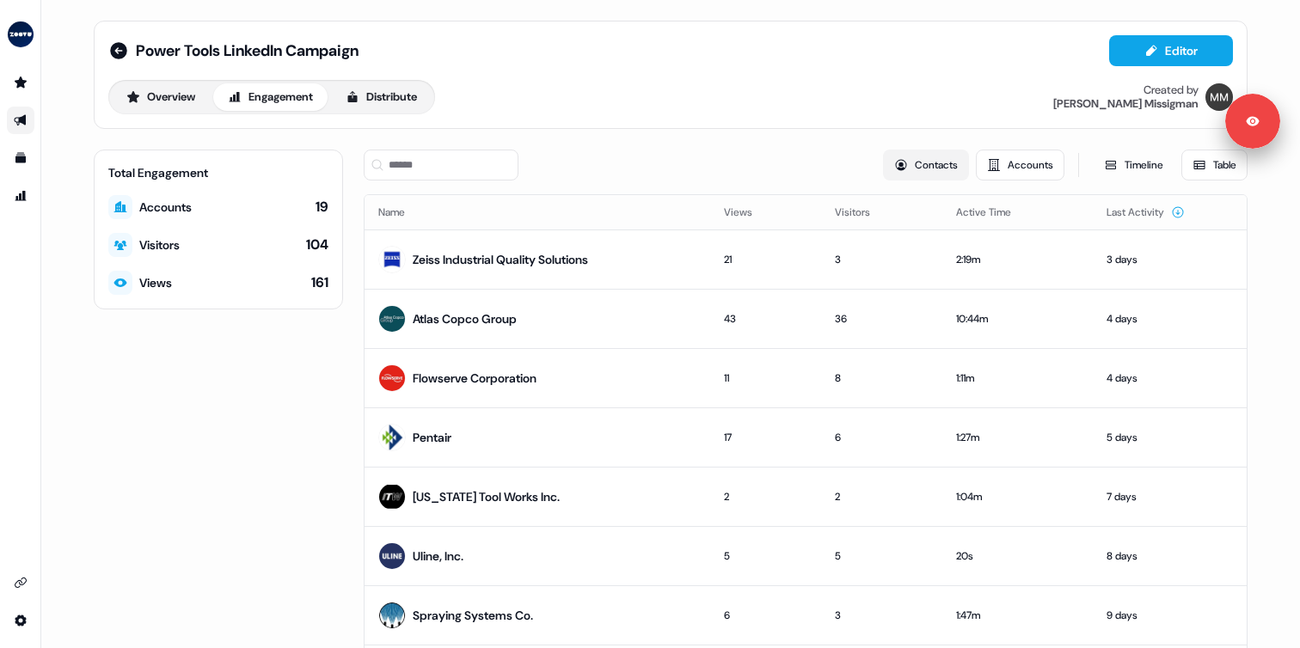
click at [903, 171] on button "Contacts" at bounding box center [926, 165] width 86 height 31
